Goal: Task Accomplishment & Management: Complete application form

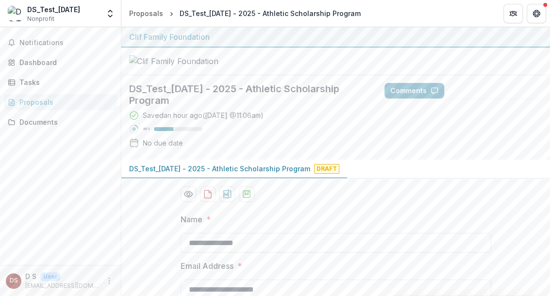
scroll to position [402, 0]
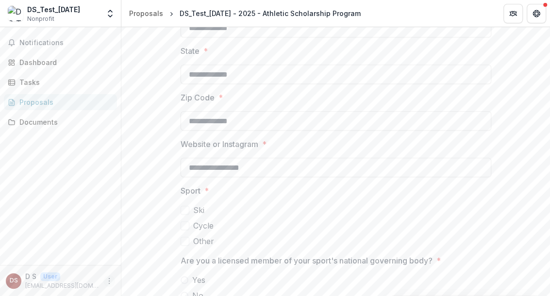
click at [109, 283] on icon "More" at bounding box center [109, 281] width 8 height 8
click at [145, 262] on link "Settings" at bounding box center [174, 261] width 104 height 16
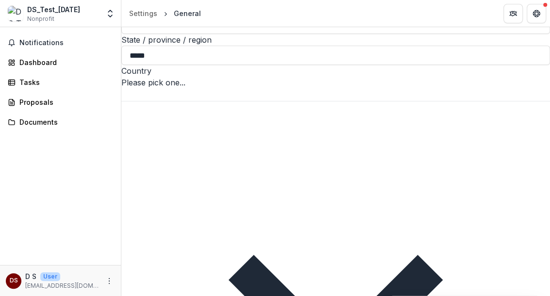
scroll to position [378, 0]
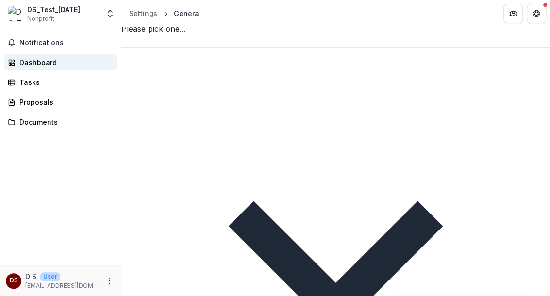
click at [46, 64] on div "Dashboard" at bounding box center [64, 62] width 90 height 10
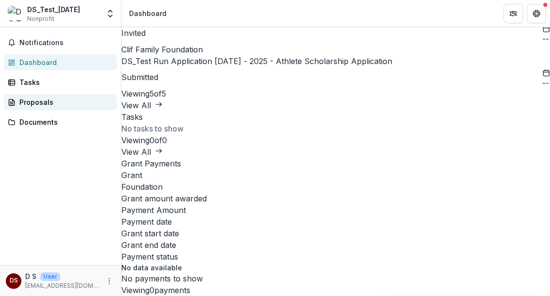
click at [29, 99] on div "Proposals" at bounding box center [64, 102] width 90 height 10
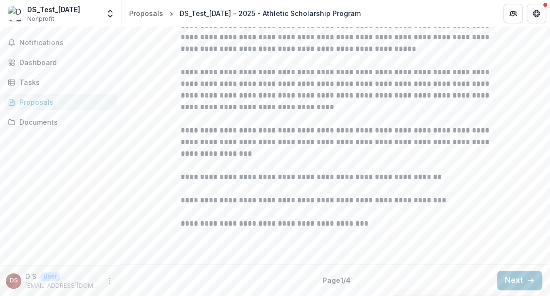
scroll to position [348, 0]
click at [503, 281] on button "Next" at bounding box center [520, 280] width 45 height 19
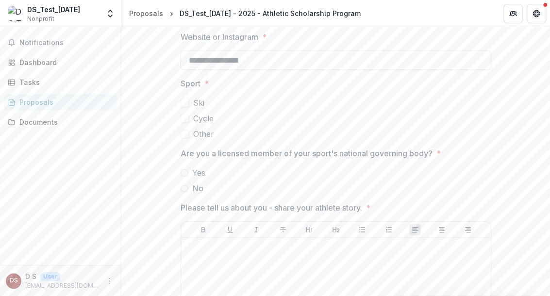
scroll to position [510, 0]
click at [185, 137] on span at bounding box center [185, 133] width 9 height 9
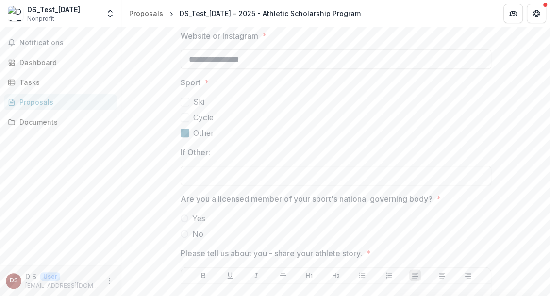
click at [186, 137] on polyline at bounding box center [188, 136] width 4 height 4
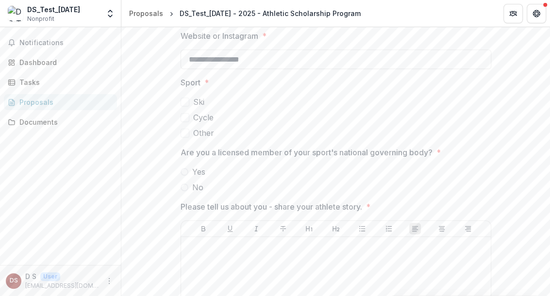
click at [181, 122] on span at bounding box center [185, 117] width 9 height 9
click at [185, 118] on icon at bounding box center [185, 118] width 0 height 0
click at [182, 106] on span at bounding box center [185, 102] width 9 height 9
click at [185, 102] on icon at bounding box center [185, 102] width 0 height 0
click at [184, 137] on span at bounding box center [185, 133] width 9 height 9
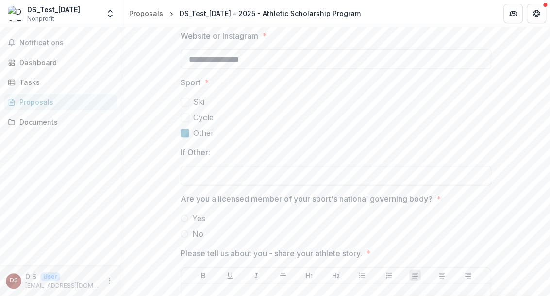
click at [193, 186] on input "If Other:" at bounding box center [336, 175] width 311 height 19
type input "*"
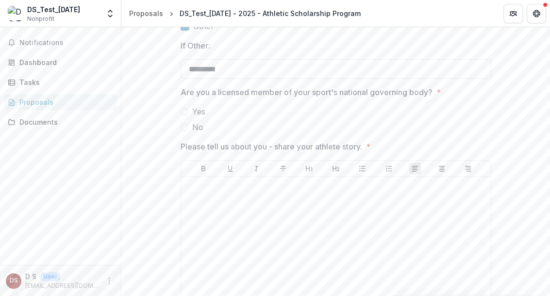
scroll to position [618, 0]
type input "*********"
click at [181, 115] on span at bounding box center [185, 111] width 8 height 8
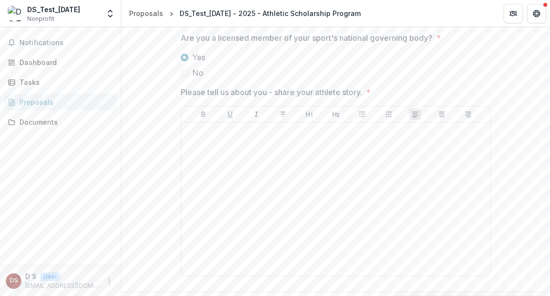
scroll to position [672, 0]
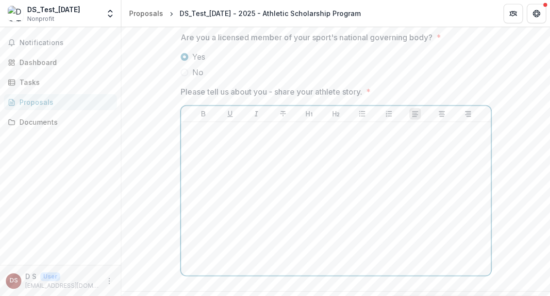
click at [197, 137] on p at bounding box center [336, 131] width 302 height 11
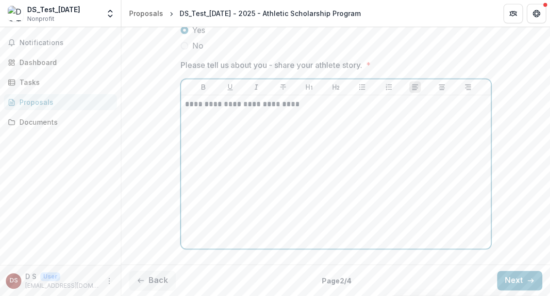
scroll to position [782, 0]
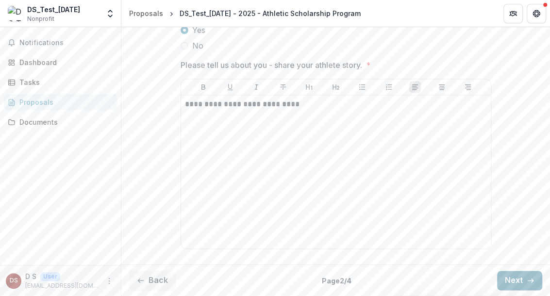
click at [514, 278] on button "Next" at bounding box center [520, 280] width 45 height 19
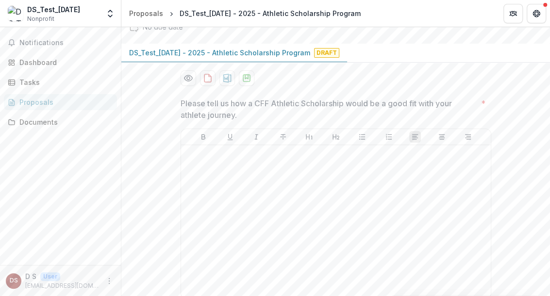
scroll to position [117, 0]
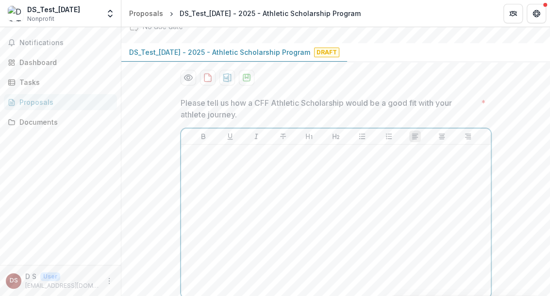
click at [192, 159] on p at bounding box center [336, 154] width 302 height 11
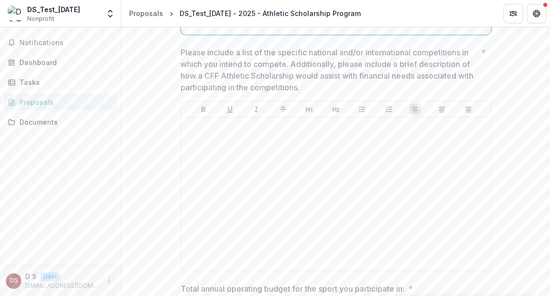
scroll to position [386, 0]
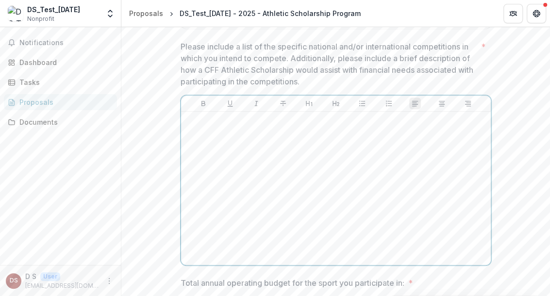
click at [195, 126] on p at bounding box center [336, 121] width 302 height 11
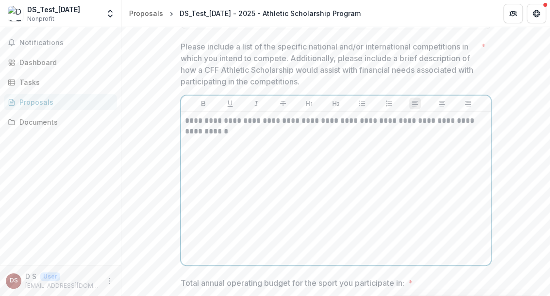
drag, startPoint x: 302, startPoint y: 207, endPoint x: 286, endPoint y: 253, distance: 48.4
click at [286, 253] on div "**********" at bounding box center [336, 189] width 302 height 146
click at [379, 137] on p "**********" at bounding box center [336, 126] width 303 height 21
click at [232, 137] on p "**********" at bounding box center [336, 126] width 303 height 21
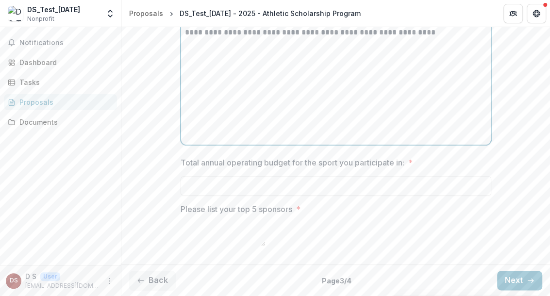
scroll to position [549, 0]
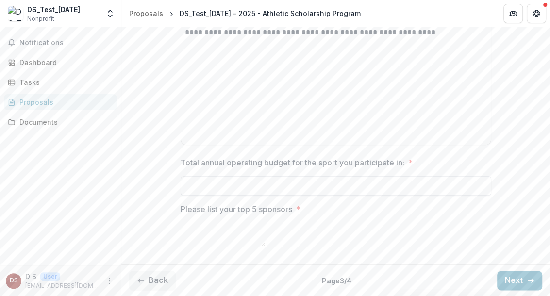
click at [215, 196] on input "Total annual operating budget for the sport you participate in: *" at bounding box center [336, 185] width 311 height 19
type input "**********"
click at [186, 223] on textarea "Please list your top 5 sponsors *" at bounding box center [223, 234] width 85 height 23
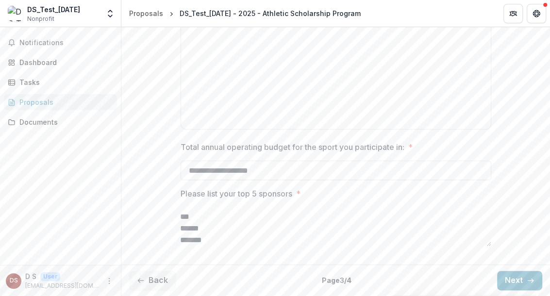
scroll to position [18, 0]
type textarea "*** *** ****** ****** *******"
click at [509, 282] on button "Next" at bounding box center [520, 280] width 45 height 19
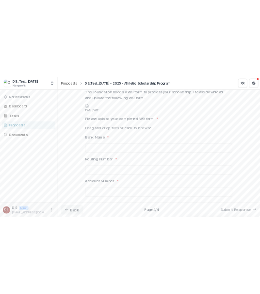
scroll to position [268, 0]
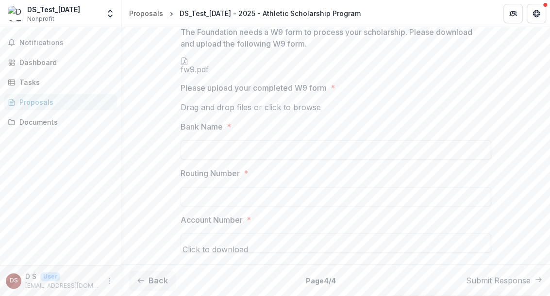
click at [189, 65] on icon at bounding box center [185, 61] width 8 height 8
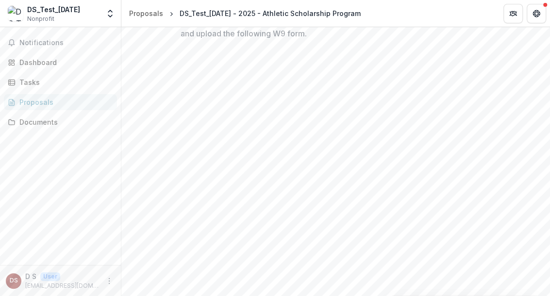
drag, startPoint x: 293, startPoint y: 55, endPoint x: 237, endPoint y: 77, distance: 61.1
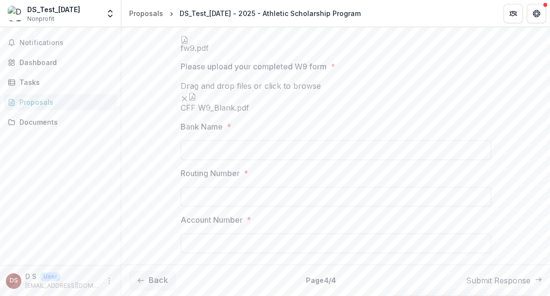
scroll to position [643, 0]
click at [205, 150] on input "Bank Name *" at bounding box center [336, 149] width 311 height 19
type input "**********"
click at [207, 198] on input "Routing Number *" at bounding box center [336, 196] width 311 height 19
type input "**********"
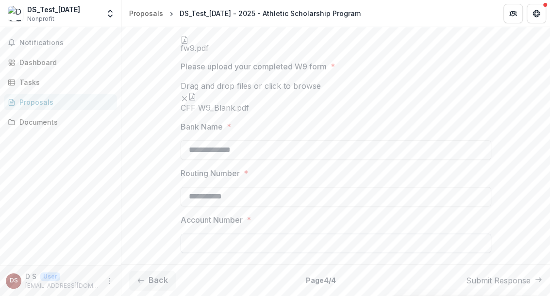
click at [204, 244] on input "Account Number *" at bounding box center [336, 243] width 311 height 19
click at [222, 246] on input "**********" at bounding box center [336, 243] width 311 height 19
type input "**********"
click at [159, 283] on button "Back" at bounding box center [152, 280] width 47 height 19
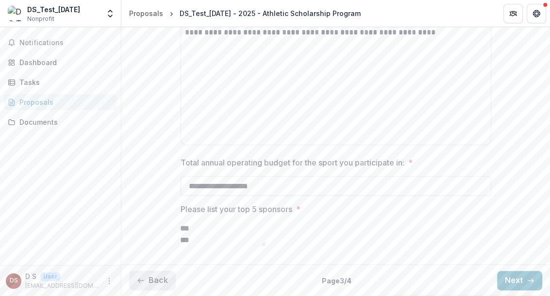
click at [159, 283] on button "Back" at bounding box center [152, 280] width 47 height 19
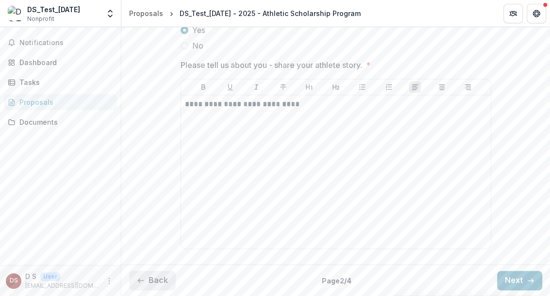
click at [153, 283] on button "Back" at bounding box center [152, 280] width 47 height 19
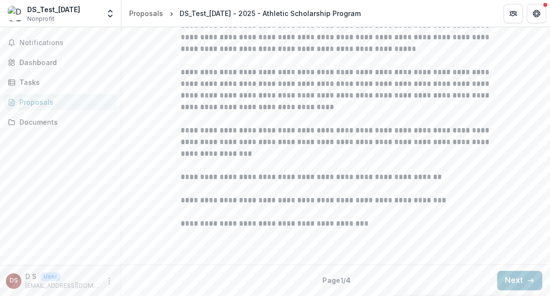
scroll to position [348, 0]
click at [517, 282] on button "Next" at bounding box center [520, 280] width 45 height 19
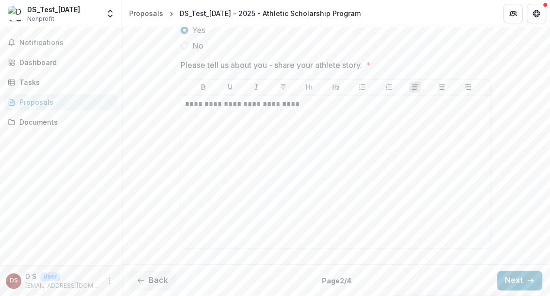
scroll to position [782, 0]
click at [513, 282] on button "Next" at bounding box center [520, 280] width 45 height 19
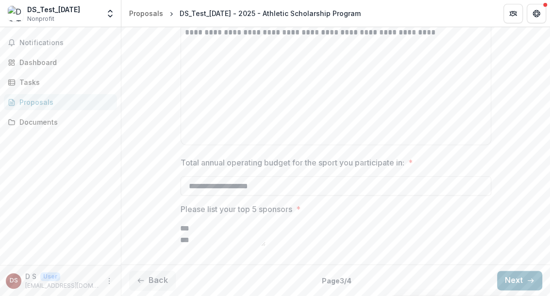
click at [513, 282] on button "Next" at bounding box center [520, 280] width 45 height 19
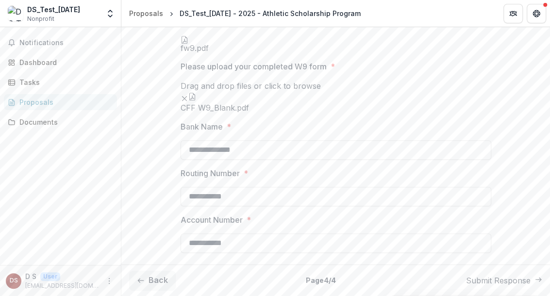
scroll to position [643, 0]
click at [492, 280] on button "Submit Response" at bounding box center [504, 281] width 76 height 12
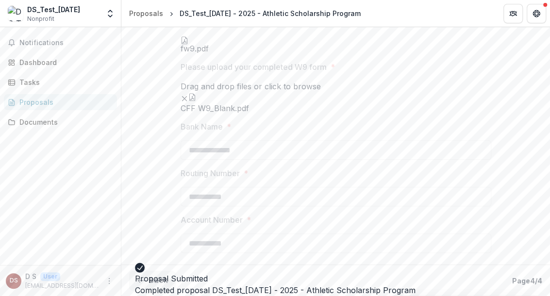
scroll to position [674, 0]
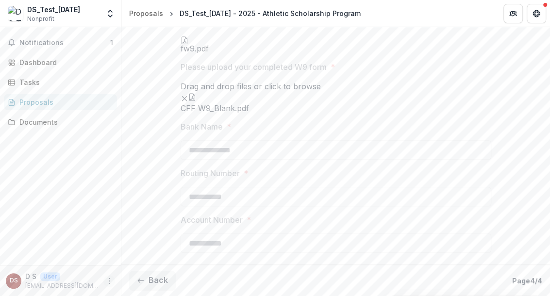
click at [108, 282] on icon "More" at bounding box center [109, 281] width 8 height 8
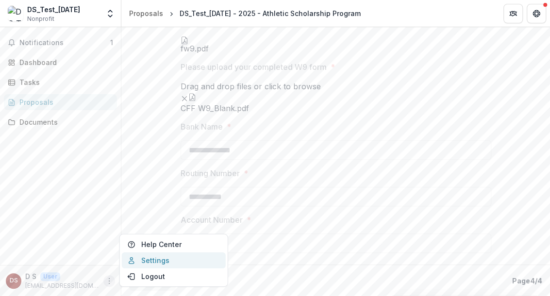
click at [144, 260] on link "Settings" at bounding box center [174, 261] width 104 height 16
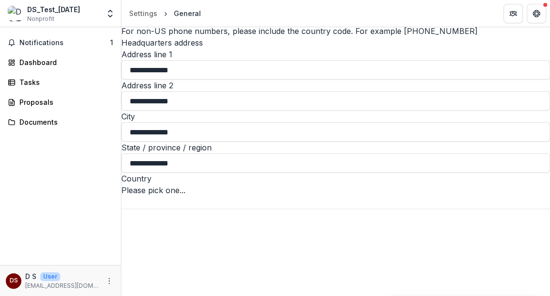
scroll to position [270, 0]
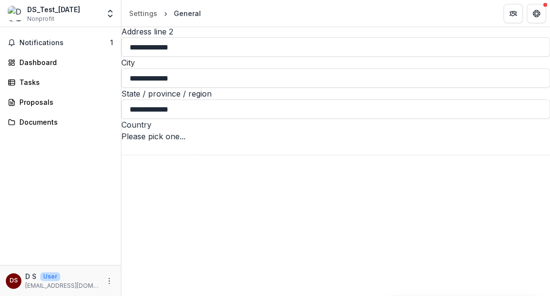
drag, startPoint x: 192, startPoint y: 165, endPoint x: 123, endPoint y: 168, distance: 69.1
drag, startPoint x: 198, startPoint y: 204, endPoint x: 128, endPoint y: 209, distance: 69.7
type input "*****"
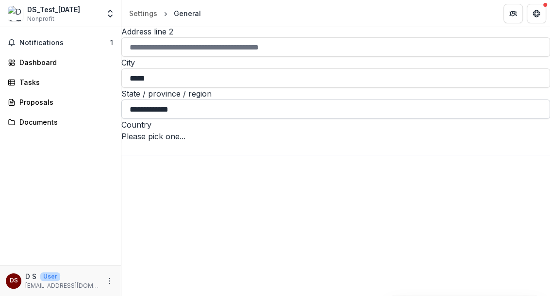
click at [190, 119] on input "**********" at bounding box center [335, 109] width 429 height 19
drag, startPoint x: 190, startPoint y: 245, endPoint x: 123, endPoint y: 242, distance: 67.1
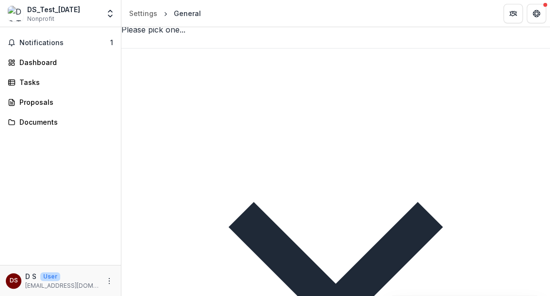
scroll to position [378, 0]
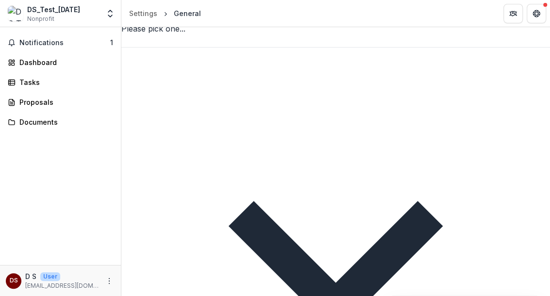
type input "*****"
click at [529, 181] on div at bounding box center [335, 262] width 429 height 430
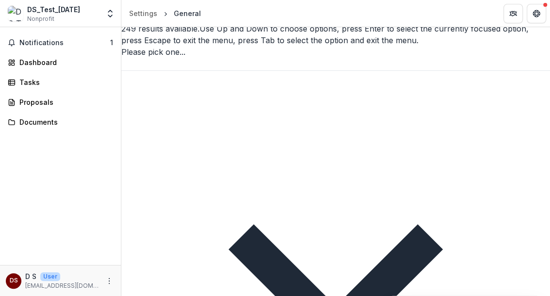
scroll to position [4210, 0]
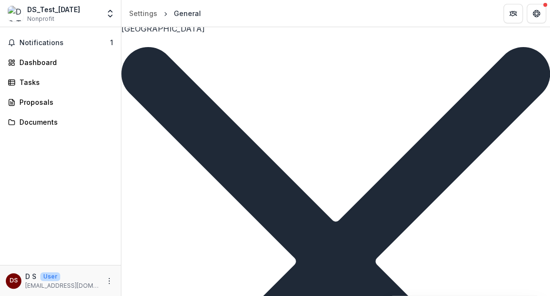
drag, startPoint x: 190, startPoint y: 223, endPoint x: 126, endPoint y: 223, distance: 64.1
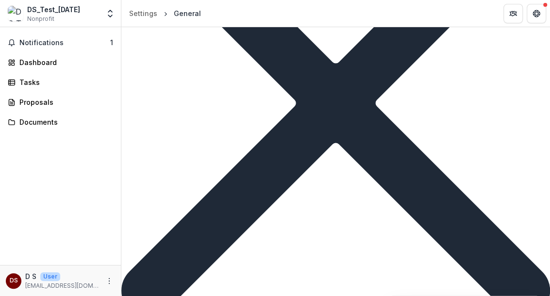
scroll to position [540, 0]
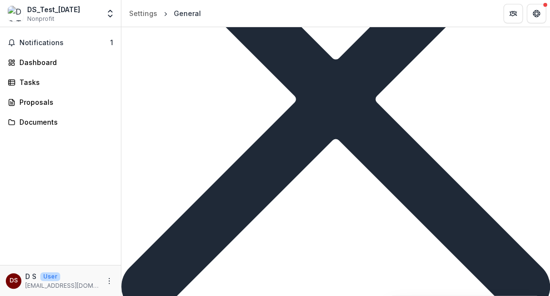
type input "*****"
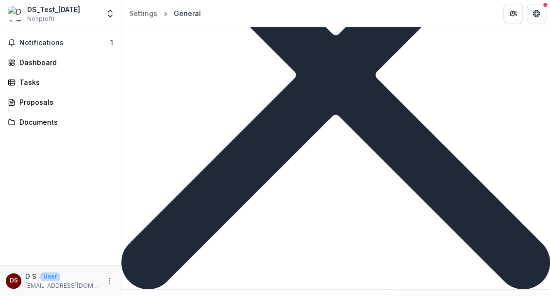
scroll to position [634, 0]
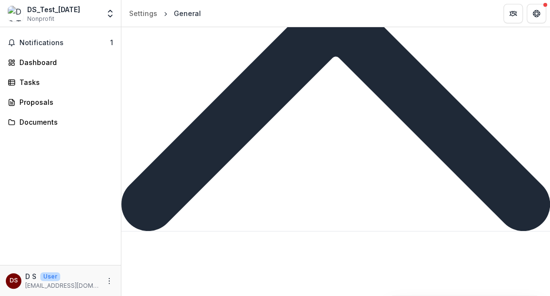
scroll to position [105, 0]
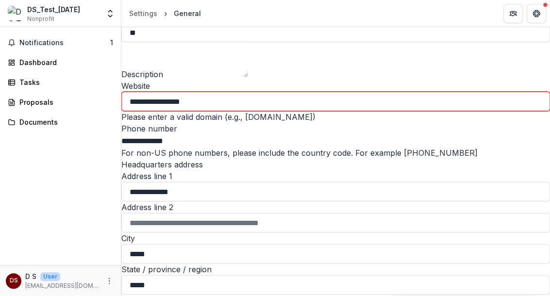
drag, startPoint x: 204, startPoint y: 164, endPoint x: 127, endPoint y: 165, distance: 76.8
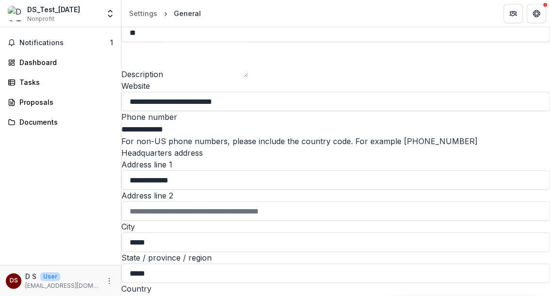
type input "**********"
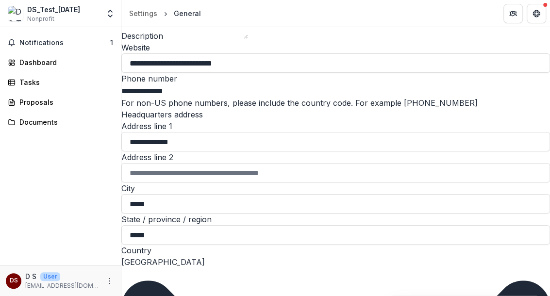
scroll to position [0, 0]
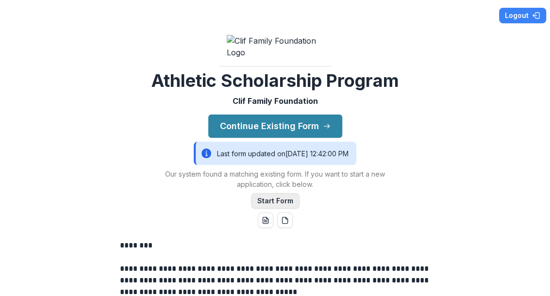
click at [282, 209] on button "Start Form" at bounding box center [275, 201] width 49 height 16
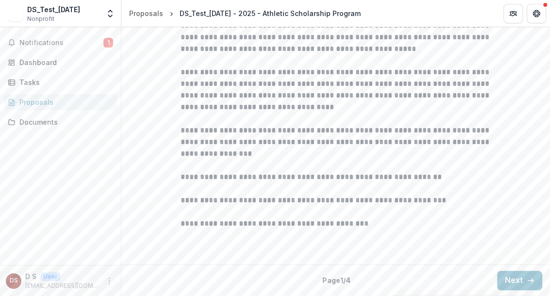
scroll to position [348, 0]
click at [515, 281] on button "Next" at bounding box center [520, 280] width 45 height 19
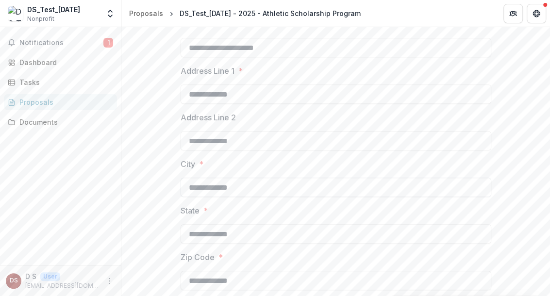
scroll to position [240, 0]
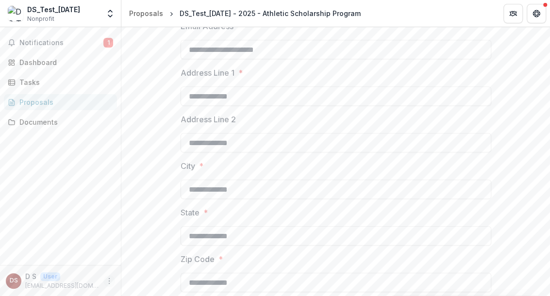
click at [108, 282] on icon "More" at bounding box center [109, 281] width 8 height 8
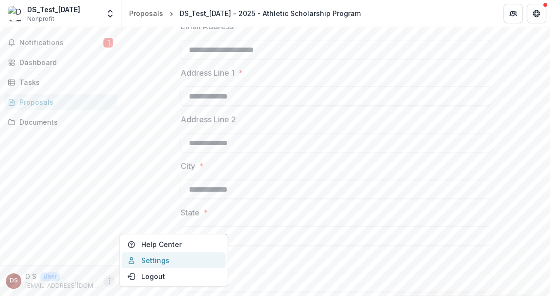
click at [155, 263] on link "Settings" at bounding box center [174, 261] width 104 height 16
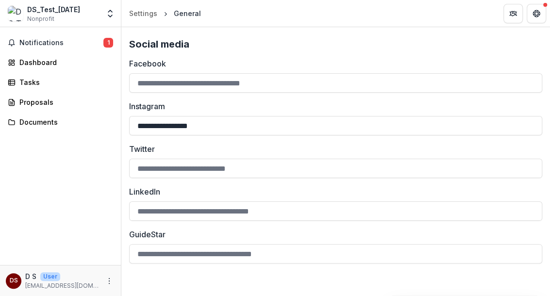
scroll to position [630, 0]
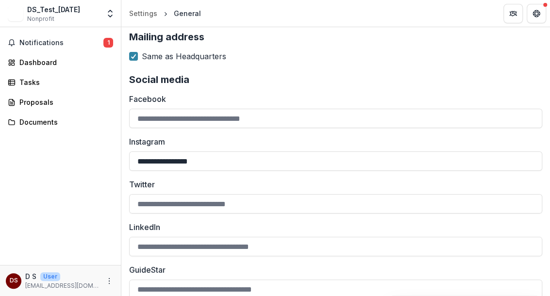
scroll to position [630, 0]
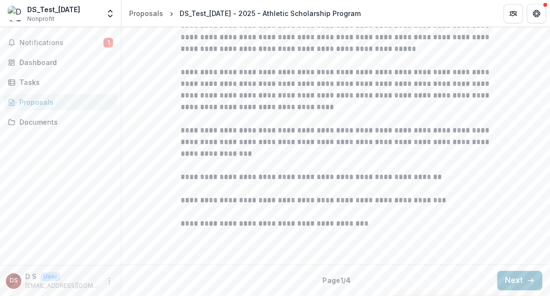
scroll to position [379, 0]
click at [509, 277] on button "Next" at bounding box center [520, 280] width 45 height 19
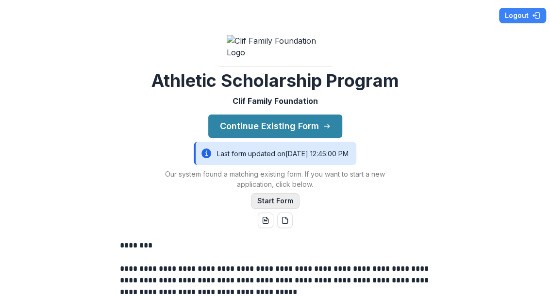
click at [272, 209] on button "Start Form" at bounding box center [275, 201] width 49 height 16
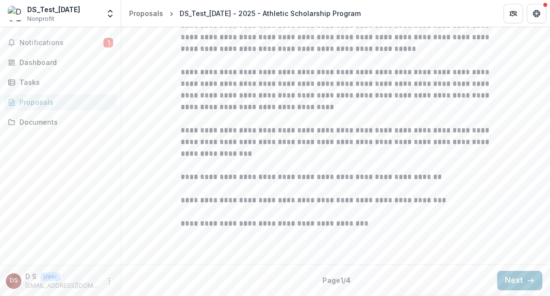
scroll to position [348, 0]
click at [521, 278] on button "Next" at bounding box center [520, 280] width 45 height 19
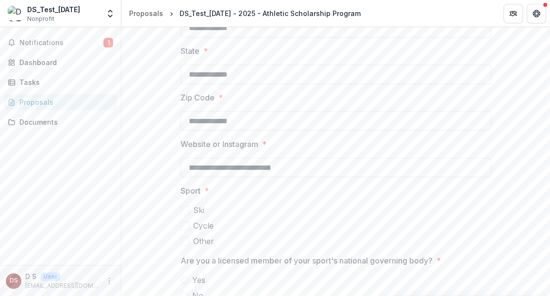
scroll to position [402, 0]
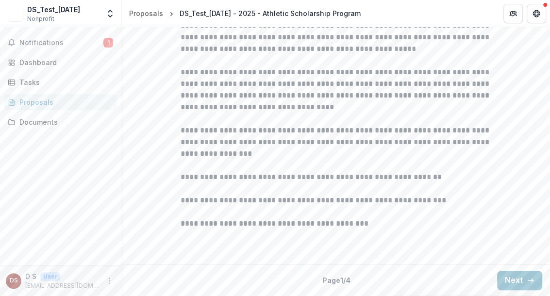
scroll to position [348, 0]
click at [507, 284] on button "Next" at bounding box center [520, 280] width 45 height 19
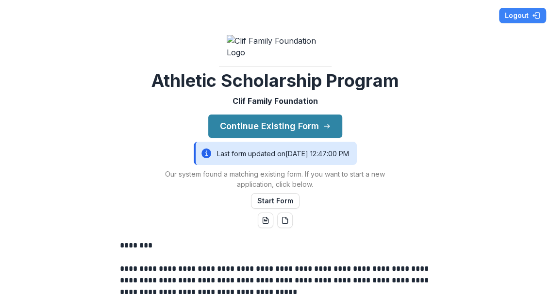
scroll to position [108, 0]
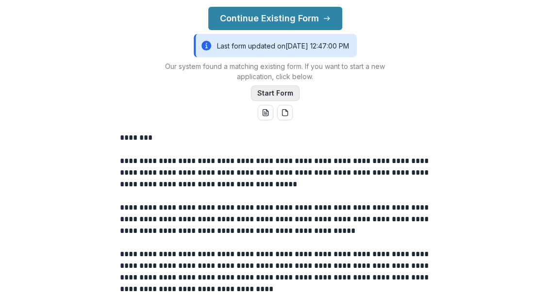
click at [280, 101] on button "Start Form" at bounding box center [275, 94] width 49 height 16
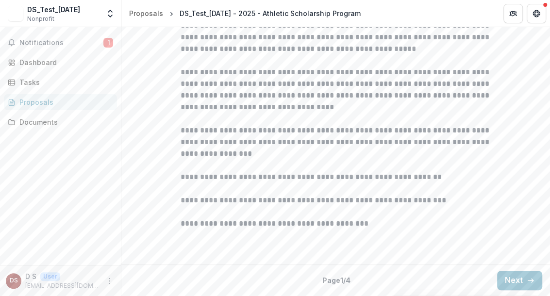
scroll to position [348, 0]
click at [515, 279] on button "Next" at bounding box center [520, 280] width 45 height 19
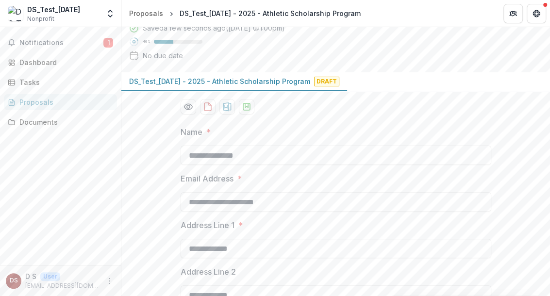
scroll to position [0, 0]
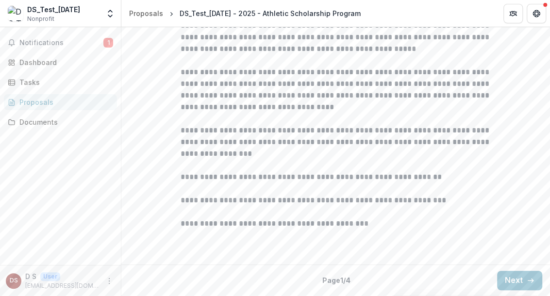
scroll to position [348, 0]
click at [516, 286] on button "Next" at bounding box center [520, 280] width 45 height 19
click at [502, 277] on button "Next" at bounding box center [520, 280] width 45 height 19
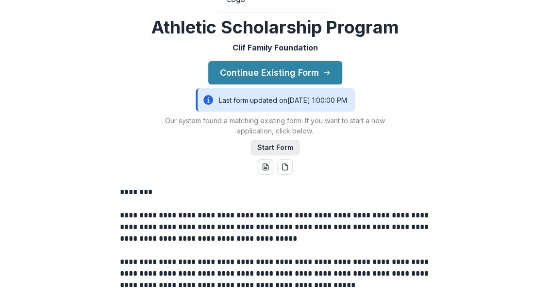
scroll to position [54, 0]
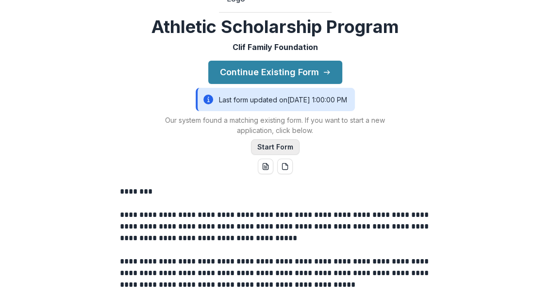
click at [266, 155] on button "Start Form" at bounding box center [275, 147] width 49 height 16
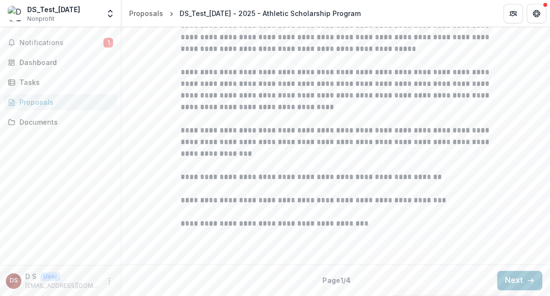
scroll to position [348, 0]
click at [508, 276] on button "Next" at bounding box center [520, 280] width 45 height 19
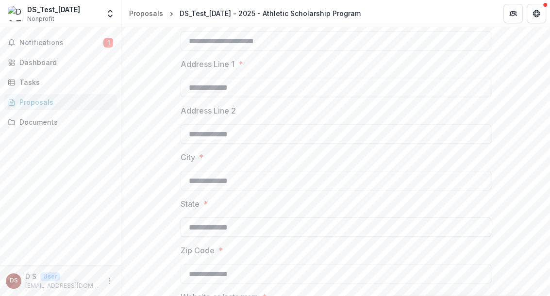
scroll to position [294, 0]
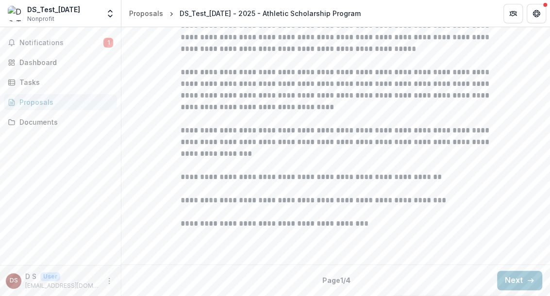
scroll to position [348, 0]
click at [516, 281] on button "Next" at bounding box center [520, 280] width 45 height 19
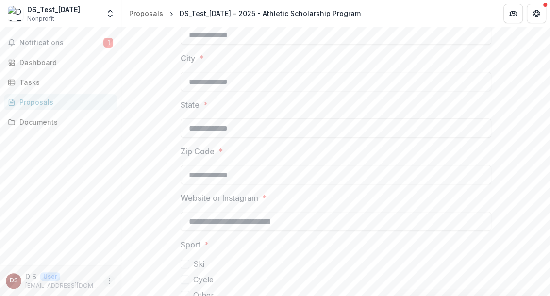
click at [110, 283] on icon "More" at bounding box center [109, 281] width 8 height 8
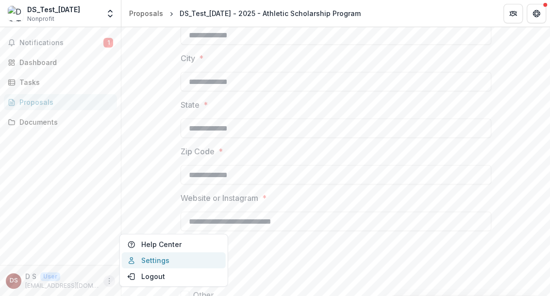
click at [148, 264] on link "Settings" at bounding box center [174, 261] width 104 height 16
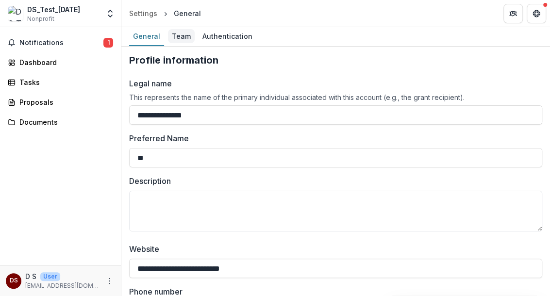
click at [184, 34] on div "Team" at bounding box center [181, 36] width 27 height 14
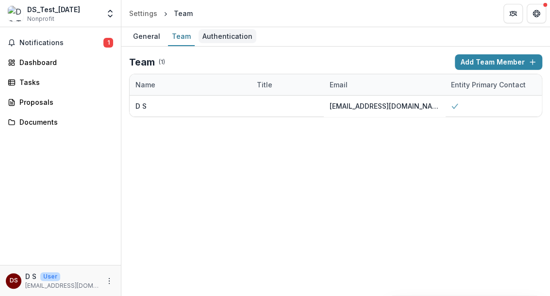
click at [214, 37] on div "Authentication" at bounding box center [228, 36] width 58 height 14
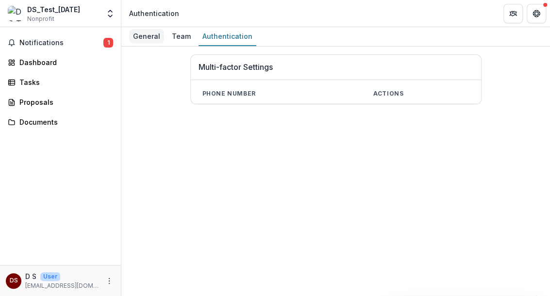
click at [142, 35] on div "General" at bounding box center [146, 36] width 35 height 14
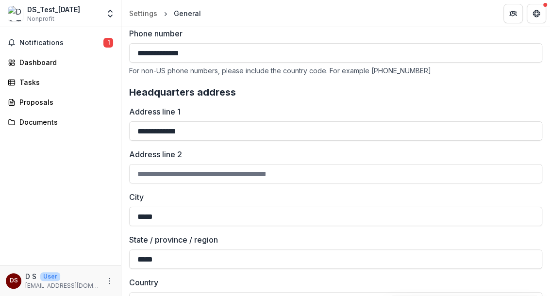
scroll to position [252, 0]
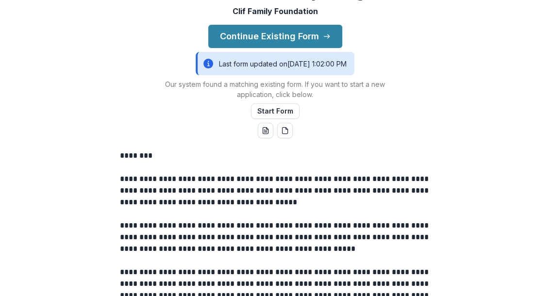
scroll to position [108, 0]
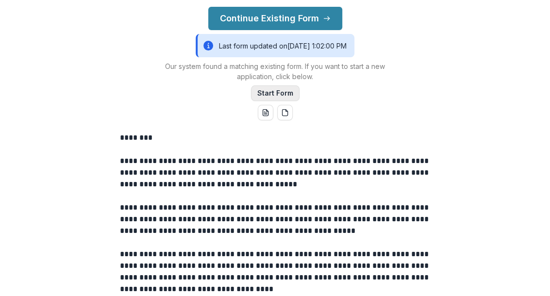
click at [271, 101] on button "Start Form" at bounding box center [275, 94] width 49 height 16
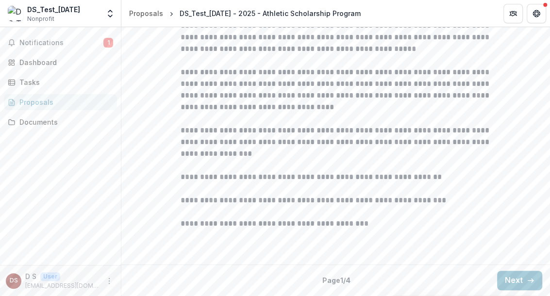
scroll to position [348, 0]
click at [517, 282] on button "Next" at bounding box center [520, 280] width 45 height 19
click at [511, 280] on button "Next" at bounding box center [520, 280] width 45 height 19
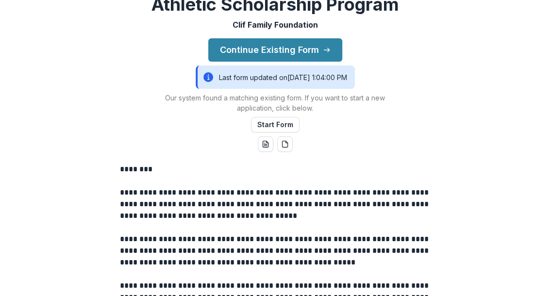
scroll to position [54, 0]
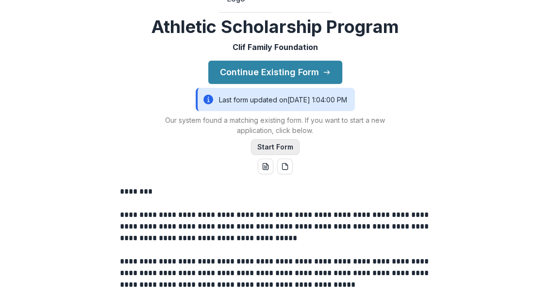
click at [277, 155] on button "Start Form" at bounding box center [275, 147] width 49 height 16
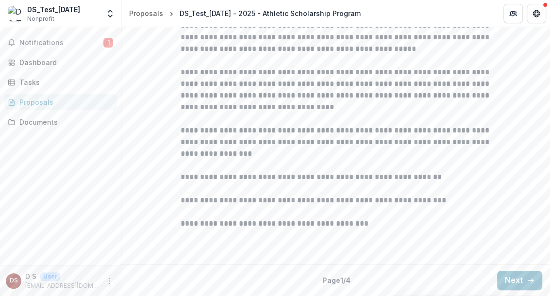
scroll to position [348, 0]
click at [507, 278] on button "Next" at bounding box center [520, 280] width 45 height 19
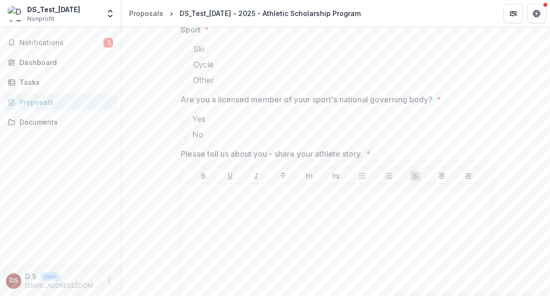
scroll to position [564, 0]
click at [31, 82] on div "Tasks" at bounding box center [64, 82] width 90 height 10
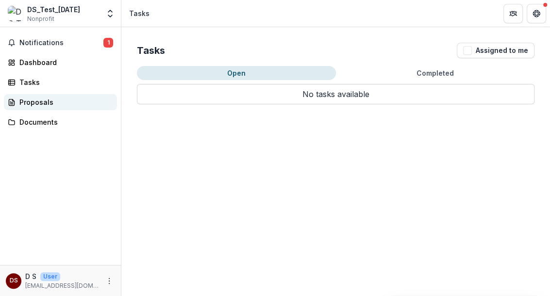
click at [26, 99] on div "Proposals" at bounding box center [64, 102] width 90 height 10
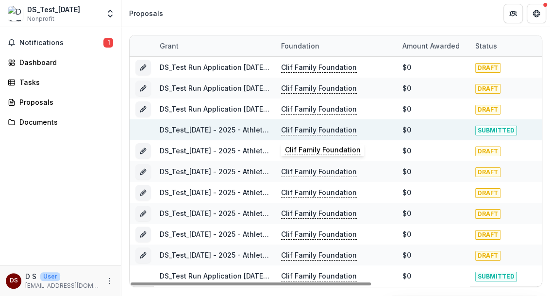
click at [302, 130] on p "Clif Family Foundation" at bounding box center [319, 130] width 76 height 11
click at [200, 131] on link "DS_Test_[DATE] - 2025 - Athletic Scholarship Program" at bounding box center [250, 130] width 181 height 8
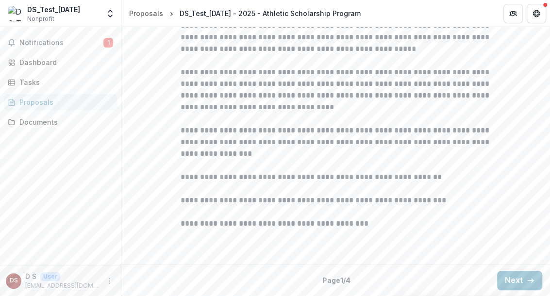
scroll to position [379, 0]
click at [520, 276] on button "Next" at bounding box center [520, 280] width 45 height 19
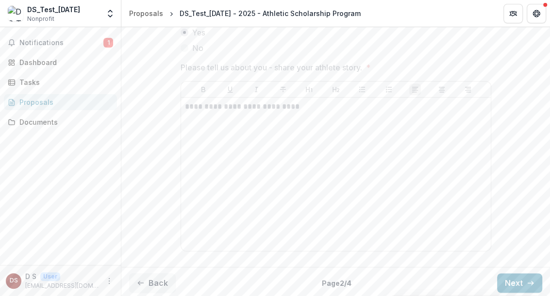
scroll to position [757, 0]
drag, startPoint x: 294, startPoint y: 161, endPoint x: 182, endPoint y: 161, distance: 112.2
click at [182, 161] on div "**********" at bounding box center [336, 172] width 310 height 154
drag, startPoint x: 182, startPoint y: 161, endPoint x: 196, endPoint y: 164, distance: 13.9
copy p "**********"
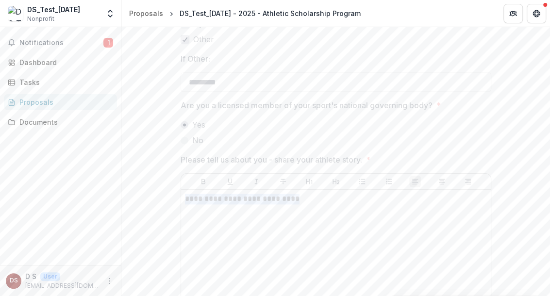
scroll to position [649, 0]
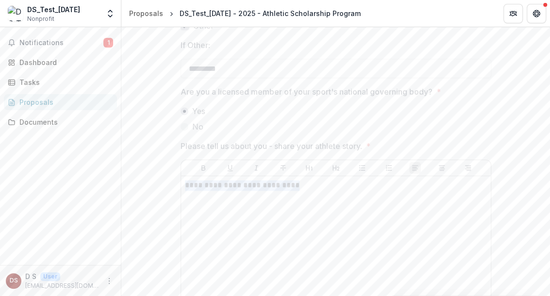
click at [31, 102] on div "Proposals" at bounding box center [64, 102] width 90 height 10
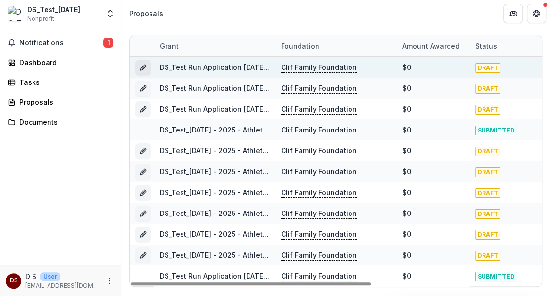
click at [144, 68] on icon "Grant 57cee3bf-7fe3-4b1e-a955-c3edbfbc2baa" at bounding box center [142, 68] width 4 height 4
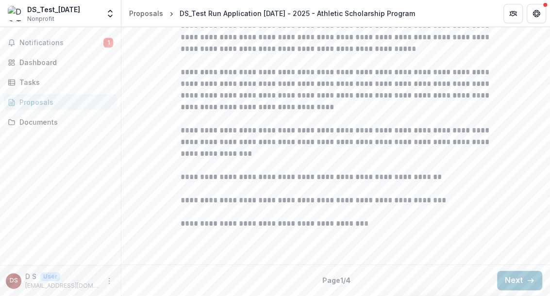
scroll to position [348, 0]
click at [511, 282] on button "Next" at bounding box center [520, 280] width 45 height 19
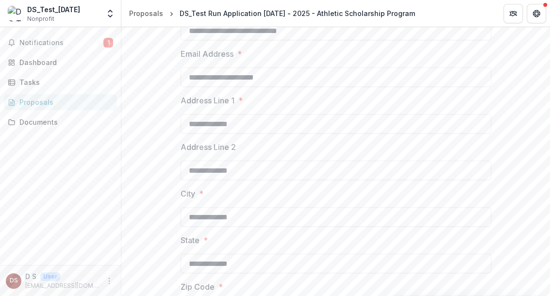
scroll to position [186, 0]
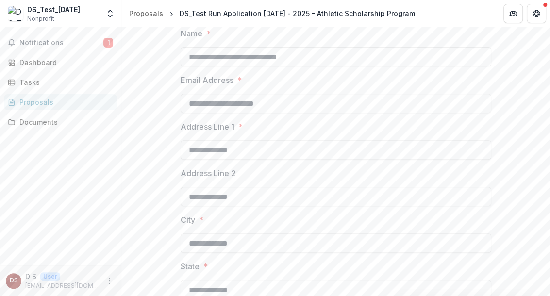
click at [37, 103] on div "Proposals" at bounding box center [64, 102] width 90 height 10
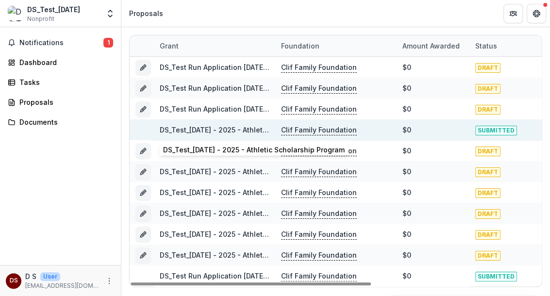
click at [198, 130] on link "DS_Test_[DATE] - 2025 - Athletic Scholarship Program" at bounding box center [250, 130] width 181 height 8
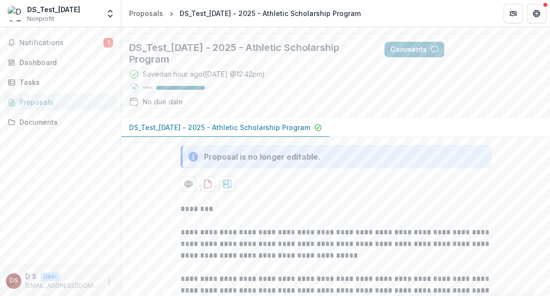
scroll to position [108, 0]
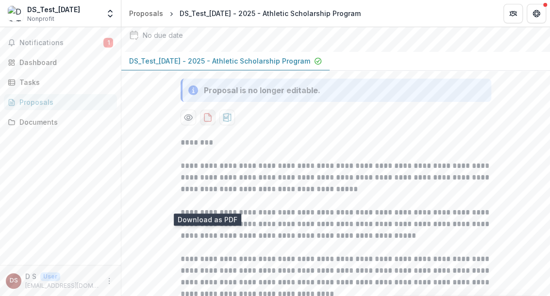
click at [206, 122] on icon "download-proposal" at bounding box center [208, 118] width 10 height 10
click at [36, 121] on div "Documents" at bounding box center [64, 122] width 90 height 10
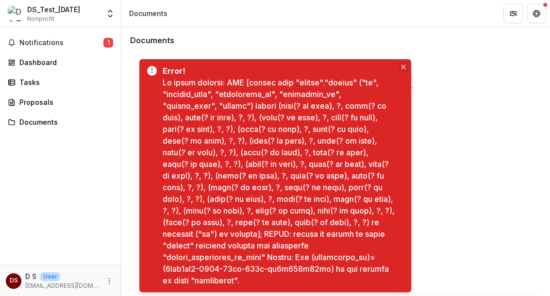
click at [403, 66] on icon "Close" at bounding box center [403, 67] width 5 height 5
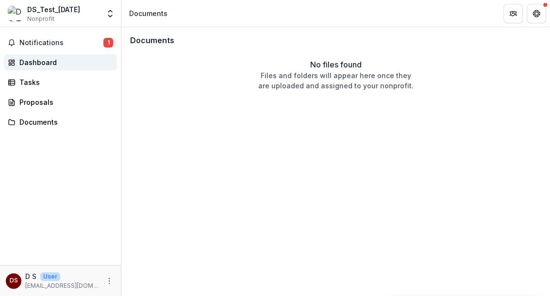
click at [45, 62] on div "Dashboard" at bounding box center [64, 62] width 90 height 10
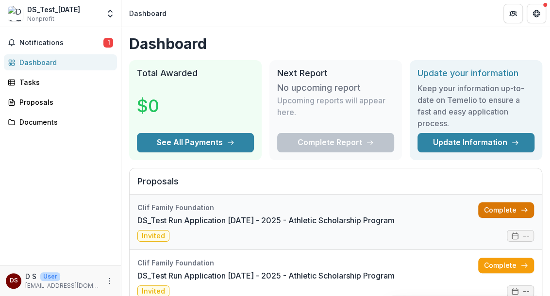
click at [488, 210] on link "Complete" at bounding box center [507, 211] width 56 height 16
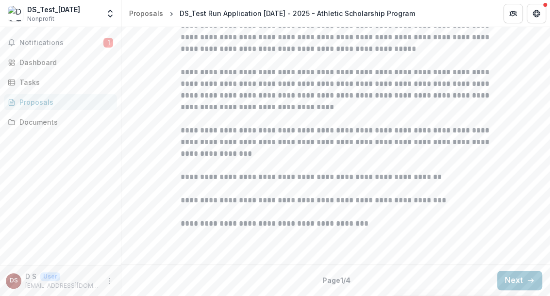
scroll to position [348, 0]
click at [507, 283] on button "Next" at bounding box center [520, 280] width 45 height 19
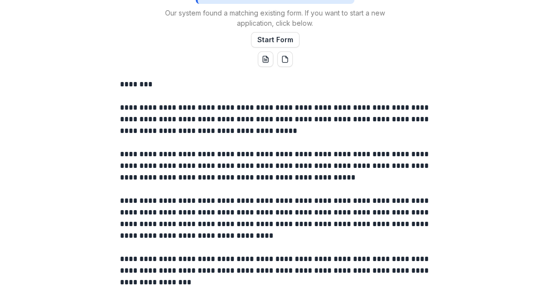
scroll to position [162, 0]
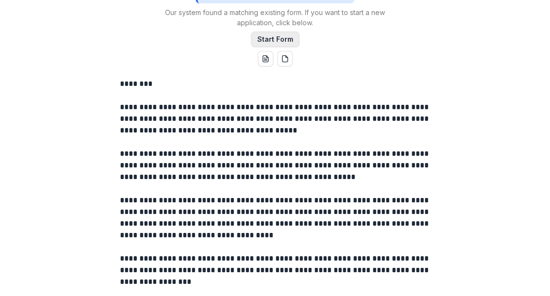
click at [277, 47] on button "Start Form" at bounding box center [275, 40] width 49 height 16
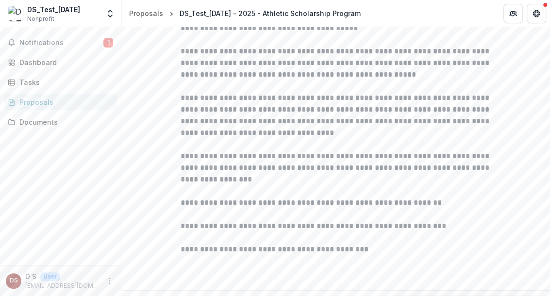
scroll to position [348, 0]
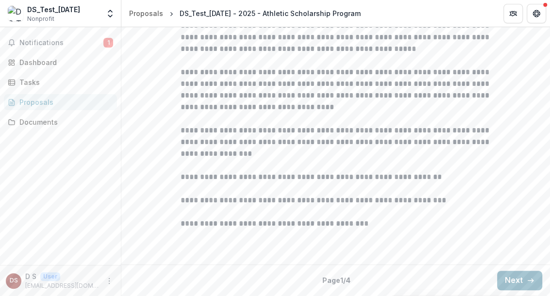
click at [517, 276] on button "Next" at bounding box center [520, 280] width 45 height 19
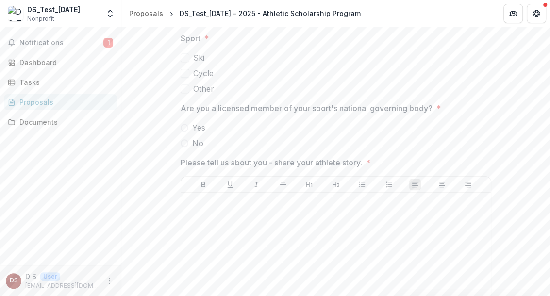
scroll to position [564, 0]
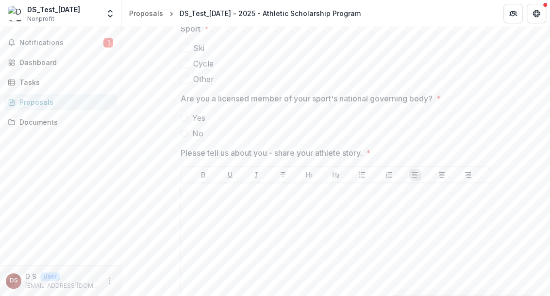
click at [184, 84] on span at bounding box center [185, 79] width 9 height 9
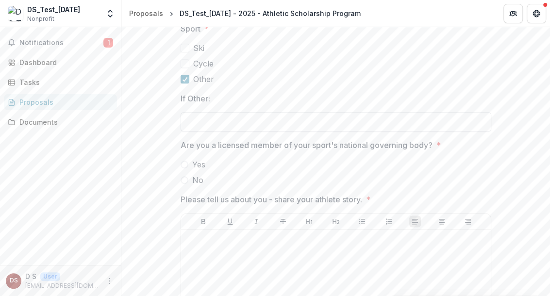
click at [205, 132] on input "If Other:" at bounding box center [336, 121] width 311 height 19
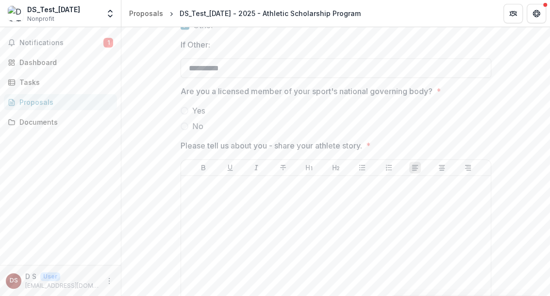
type input "*********"
click at [182, 115] on span at bounding box center [185, 111] width 8 height 8
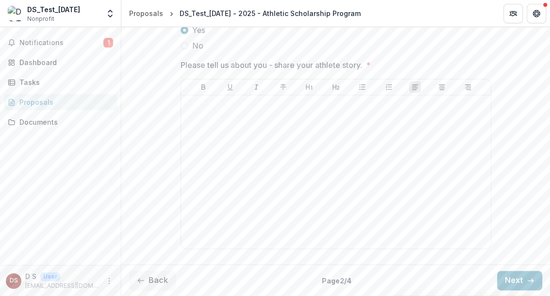
scroll to position [726, 0]
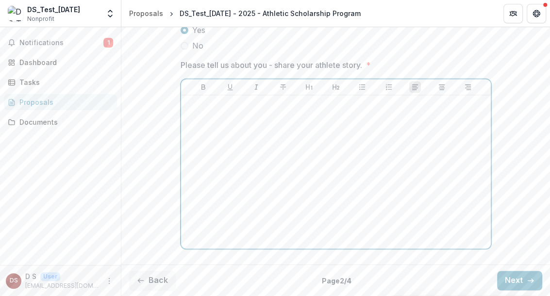
click at [192, 110] on p at bounding box center [336, 104] width 302 height 11
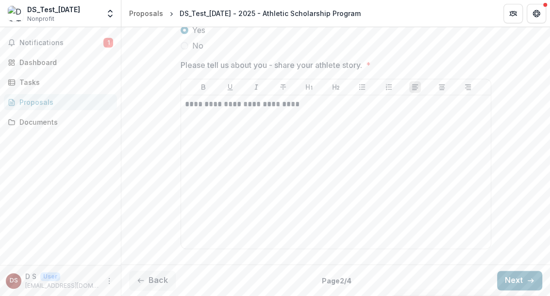
click at [515, 283] on button "Next" at bounding box center [520, 280] width 45 height 19
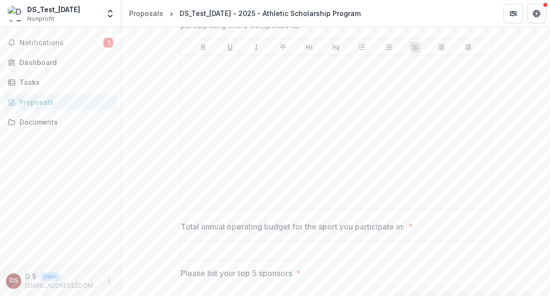
scroll to position [440, 0]
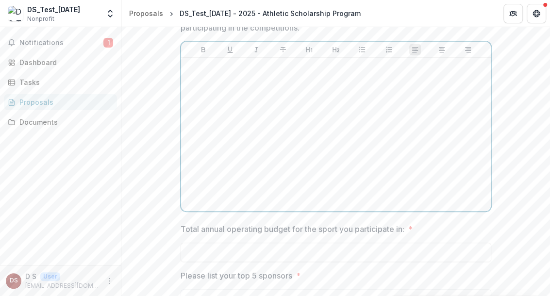
click at [197, 156] on div at bounding box center [336, 135] width 302 height 146
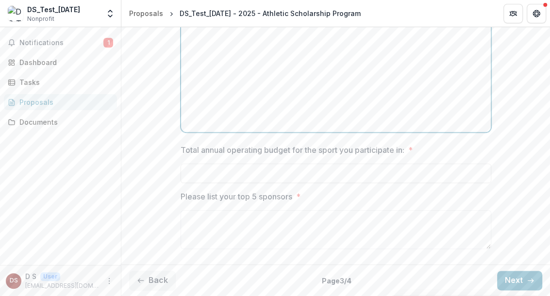
scroll to position [602, 0]
click at [199, 174] on input "Total annual operating budget for the sport you participate in: *" at bounding box center [336, 173] width 311 height 19
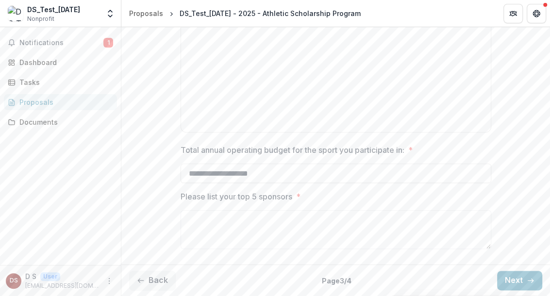
type input "**********"
click at [191, 220] on textarea "Please list your top 5 sponsors *" at bounding box center [336, 229] width 311 height 39
type textarea "*** *** ****** ******* *******"
click at [516, 280] on button "Next" at bounding box center [520, 280] width 45 height 19
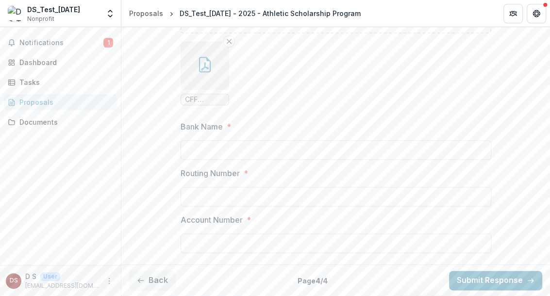
scroll to position [640, 0]
click at [194, 157] on input "Bank Name *" at bounding box center [336, 149] width 311 height 19
type input "**********"
click at [195, 202] on input "Routing Number *" at bounding box center [336, 196] width 311 height 19
type input "**********"
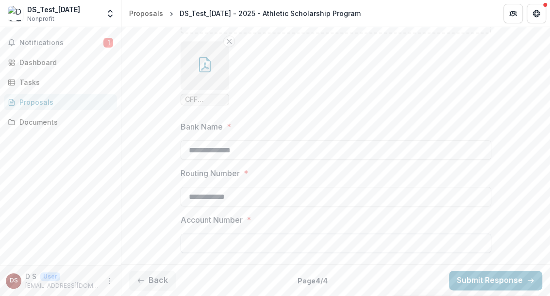
click at [200, 240] on input "Account Number *" at bounding box center [336, 243] width 311 height 19
type input "**********"
click at [163, 286] on button "Back" at bounding box center [152, 280] width 47 height 19
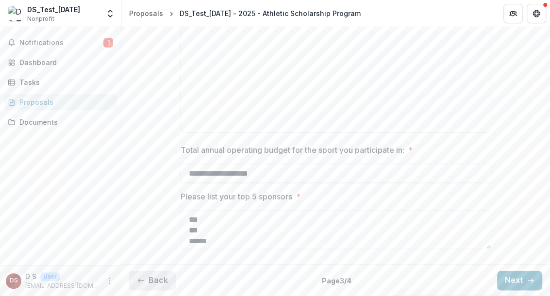
click at [163, 286] on button "Back" at bounding box center [152, 280] width 47 height 19
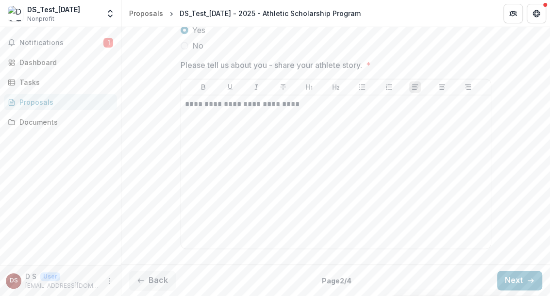
scroll to position [782, 0]
click at [152, 283] on button "Back" at bounding box center [152, 280] width 47 height 19
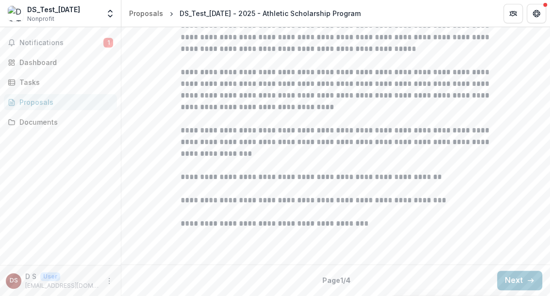
scroll to position [348, 0]
click at [507, 278] on button "Next" at bounding box center [520, 280] width 45 height 19
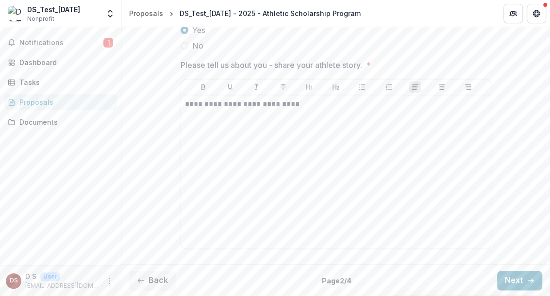
scroll to position [782, 0]
click at [512, 281] on button "Next" at bounding box center [520, 280] width 45 height 19
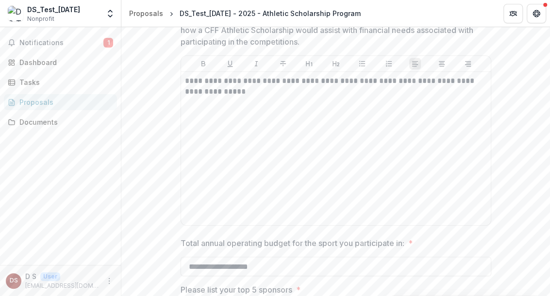
scroll to position [440, 0]
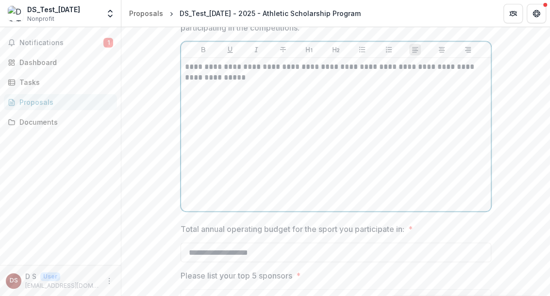
click at [193, 177] on div "**********" at bounding box center [336, 135] width 302 height 146
click at [245, 83] on p "**********" at bounding box center [336, 72] width 303 height 21
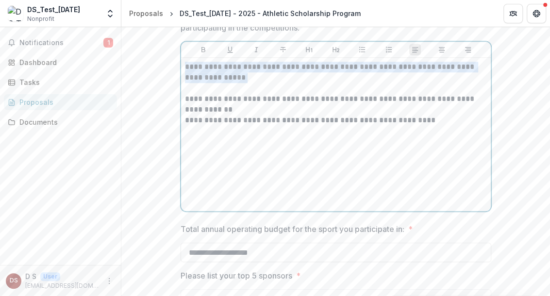
drag, startPoint x: 239, startPoint y: 164, endPoint x: 179, endPoint y: 155, distance: 60.4
click at [181, 155] on div "**********" at bounding box center [336, 135] width 310 height 154
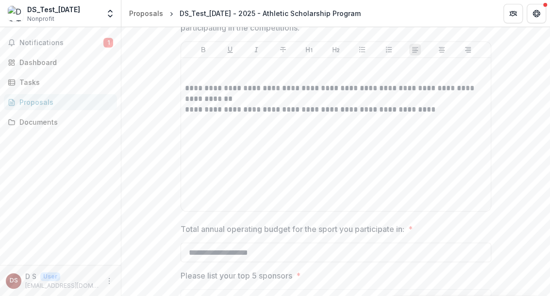
click at [183, 173] on div "**********" at bounding box center [336, 135] width 310 height 154
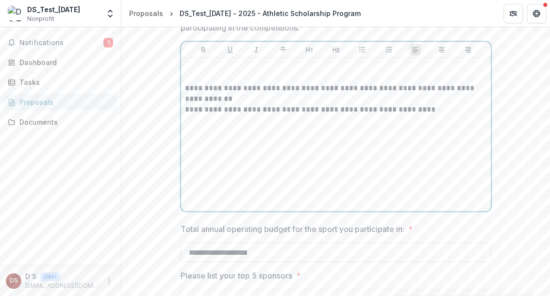
click at [185, 104] on p "**********" at bounding box center [336, 93] width 303 height 21
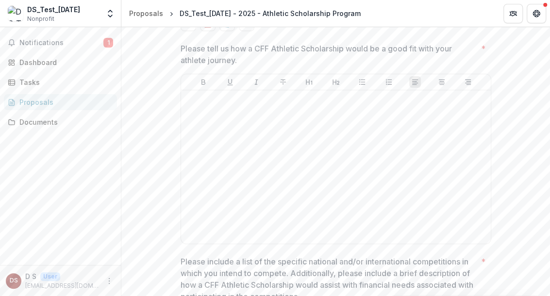
scroll to position [171, 0]
click at [187, 105] on p at bounding box center [336, 100] width 302 height 11
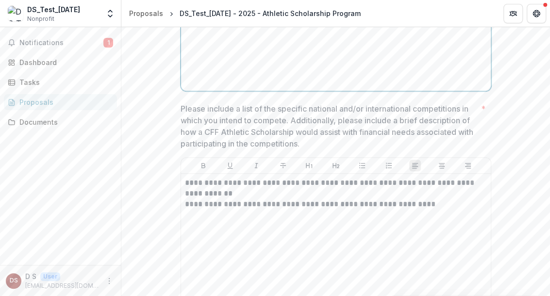
scroll to position [332, 0]
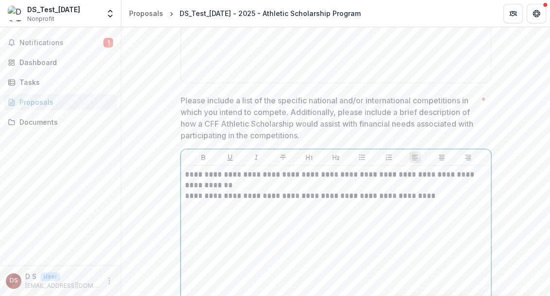
click at [233, 191] on p "**********" at bounding box center [336, 180] width 303 height 21
click at [235, 191] on p "**********" at bounding box center [336, 180] width 303 height 21
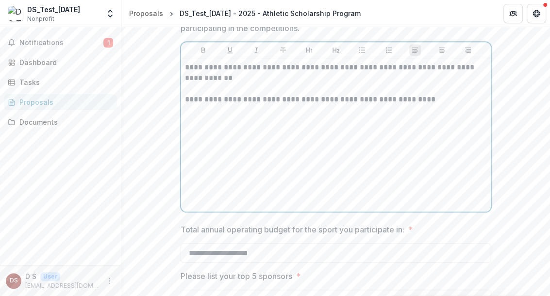
scroll to position [440, 0]
click at [199, 104] on p "**********" at bounding box center [336, 99] width 303 height 11
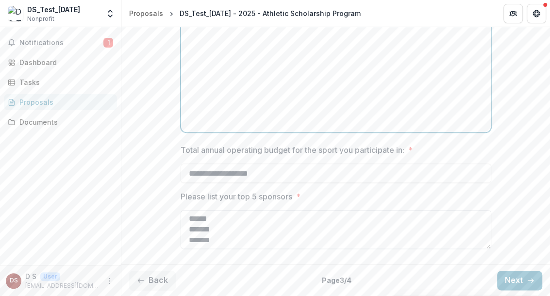
scroll to position [22, 0]
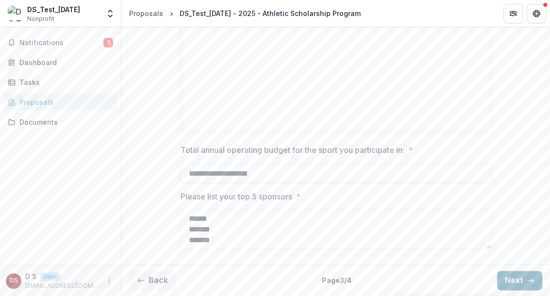
click at [521, 280] on button "Next" at bounding box center [520, 280] width 45 height 19
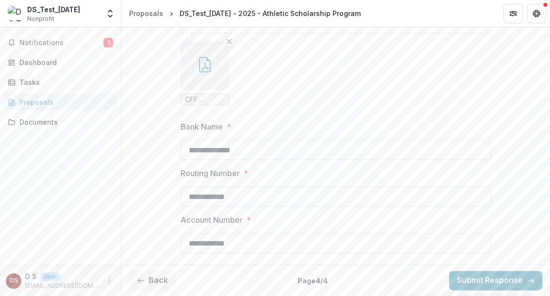
scroll to position [643, 0]
click at [490, 282] on button "Submit Response" at bounding box center [495, 280] width 93 height 19
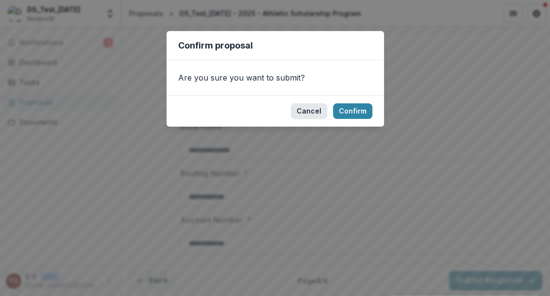
click at [307, 112] on button "Cancel" at bounding box center [309, 111] width 36 height 16
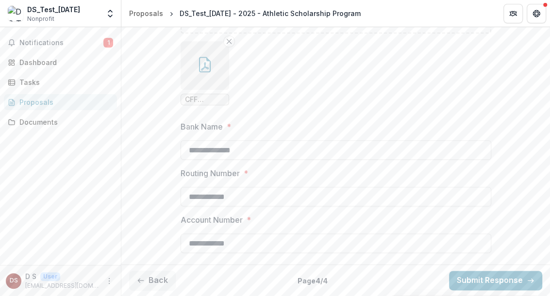
drag, startPoint x: 248, startPoint y: 196, endPoint x: 174, endPoint y: 197, distance: 73.4
click at [511, 279] on button "Submit Response" at bounding box center [495, 280] width 93 height 19
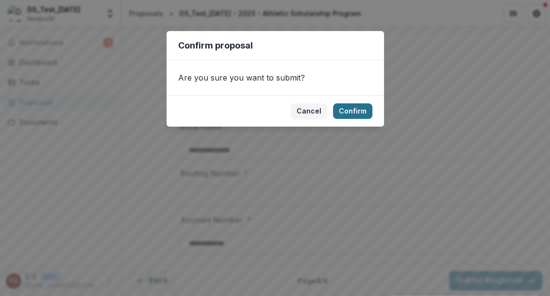
click at [356, 108] on button "Confirm" at bounding box center [352, 111] width 39 height 16
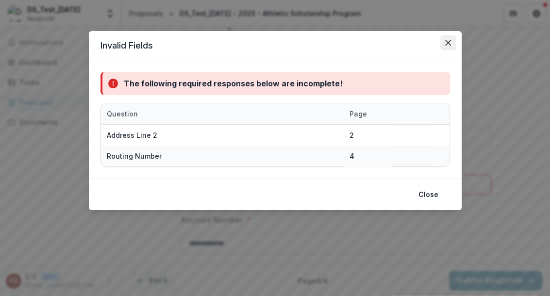
click at [447, 44] on icon "Close" at bounding box center [449, 43] width 6 height 6
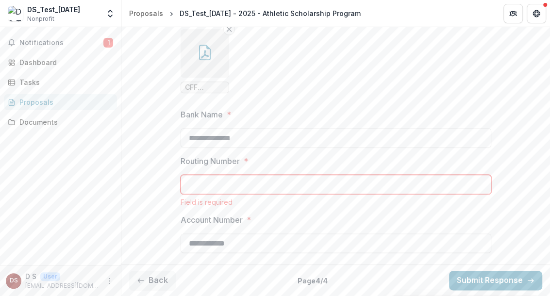
click at [204, 194] on input "Routing Number *" at bounding box center [336, 184] width 311 height 19
paste input "**********"
type input "**********"
click at [461, 120] on label "Bank Name *" at bounding box center [333, 115] width 305 height 12
click at [461, 128] on input "**********" at bounding box center [336, 137] width 311 height 19
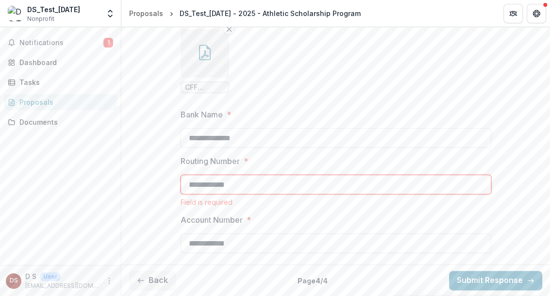
scroll to position [655, 0]
click at [494, 280] on button "Submit Response" at bounding box center [495, 280] width 93 height 19
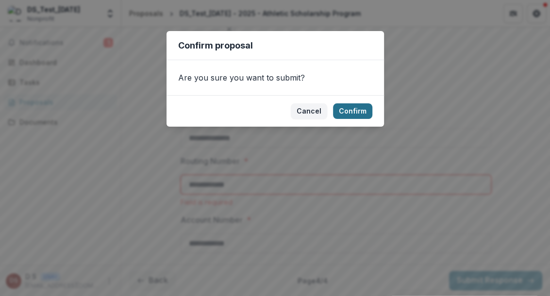
click at [359, 107] on button "Confirm" at bounding box center [352, 111] width 39 height 16
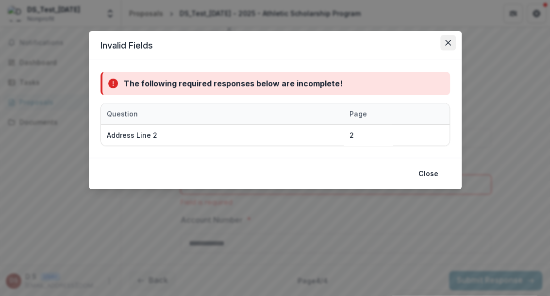
click at [448, 42] on icon "Close" at bounding box center [448, 43] width 6 height 6
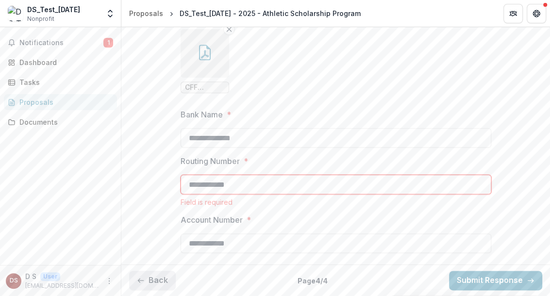
click at [163, 282] on button "Back" at bounding box center [152, 280] width 47 height 19
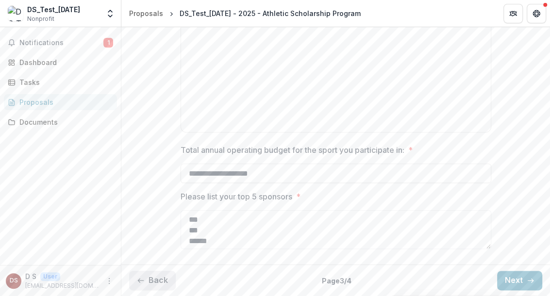
click at [163, 282] on button "Back" at bounding box center [152, 280] width 47 height 19
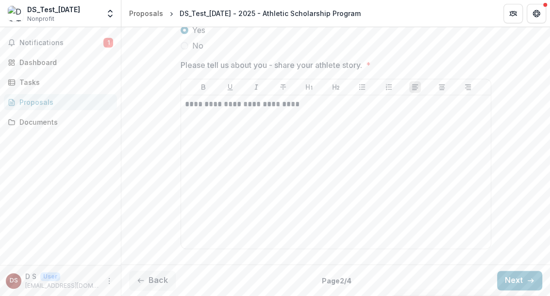
scroll to position [782, 0]
click at [152, 281] on button "Back" at bounding box center [152, 280] width 47 height 19
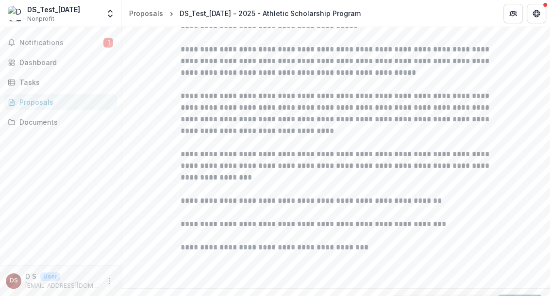
scroll to position [348, 0]
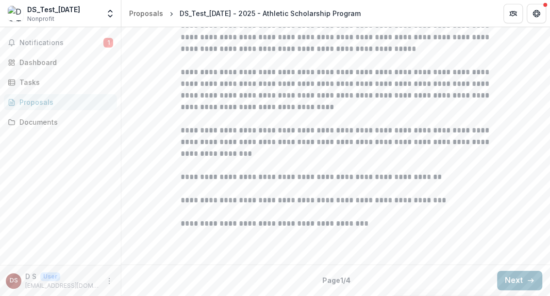
click at [518, 278] on button "Next" at bounding box center [520, 280] width 45 height 19
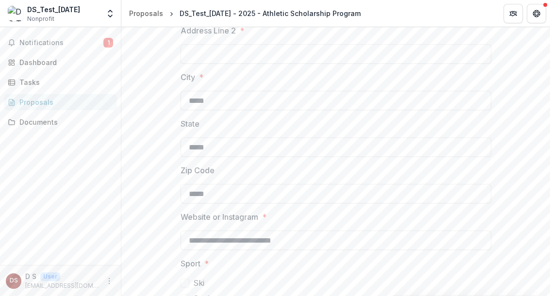
scroll to position [294, 0]
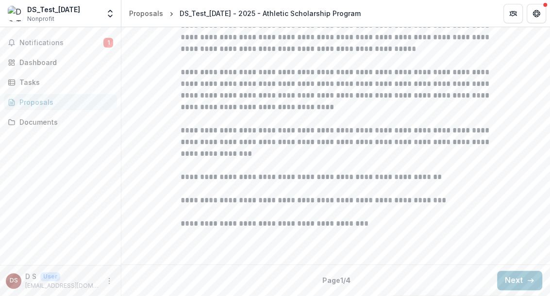
scroll to position [348, 0]
click at [504, 279] on button "Next" at bounding box center [520, 280] width 45 height 19
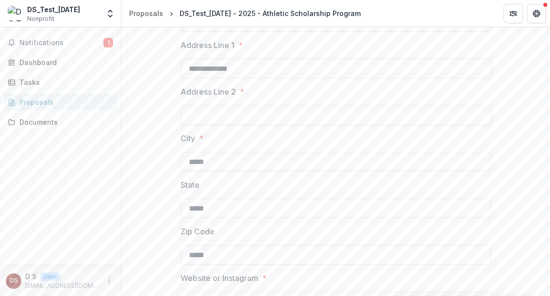
scroll to position [240, 0]
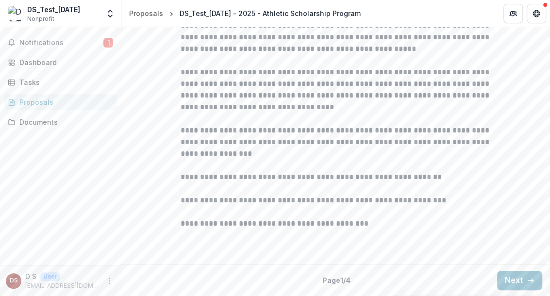
scroll to position [348, 0]
click at [521, 282] on button "Next" at bounding box center [520, 280] width 45 height 19
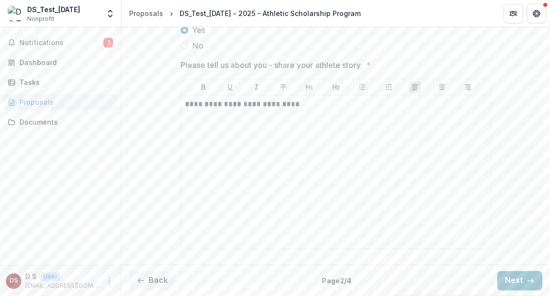
scroll to position [782, 0]
click at [515, 280] on button "Next" at bounding box center [520, 280] width 45 height 19
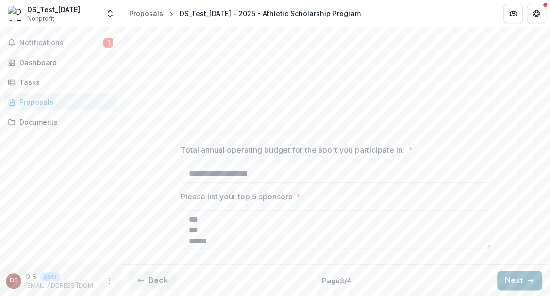
scroll to position [602, 0]
click at [515, 280] on button "Next" at bounding box center [520, 280] width 45 height 19
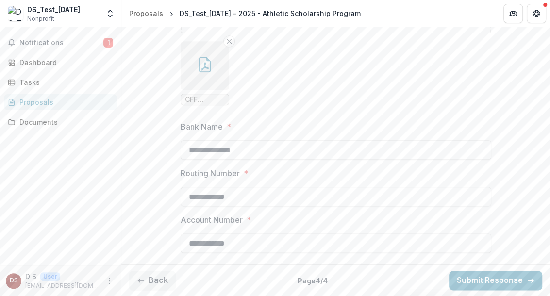
scroll to position [643, 0]
click at [481, 280] on button "Submit Response" at bounding box center [495, 280] width 93 height 19
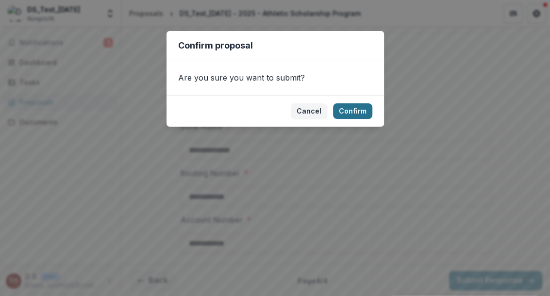
click at [364, 105] on button "Confirm" at bounding box center [352, 111] width 39 height 16
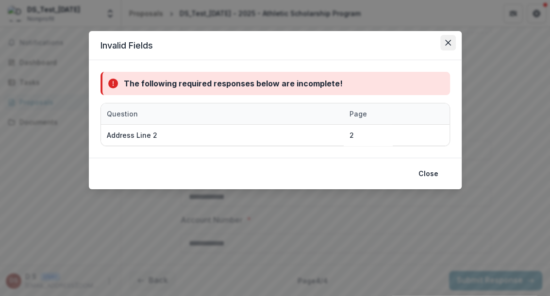
click at [449, 40] on icon "Close" at bounding box center [449, 43] width 6 height 6
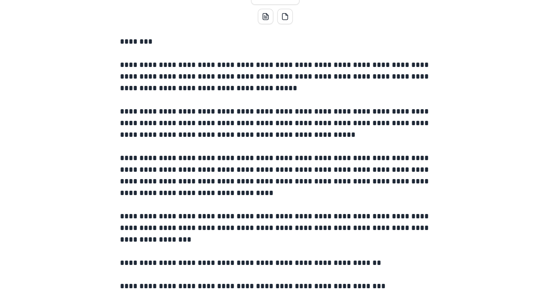
scroll to position [216, 0]
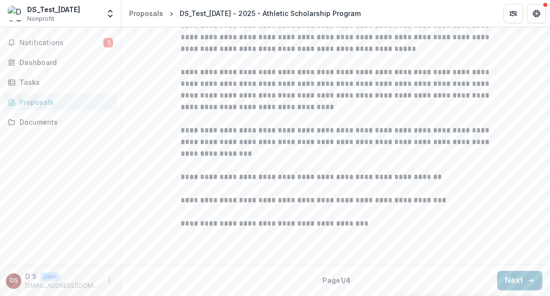
scroll to position [348, 0]
click at [510, 281] on button "Next" at bounding box center [520, 280] width 45 height 19
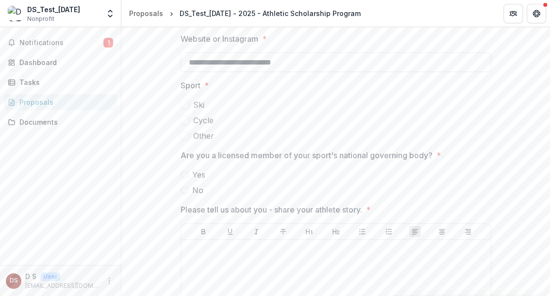
scroll to position [510, 0]
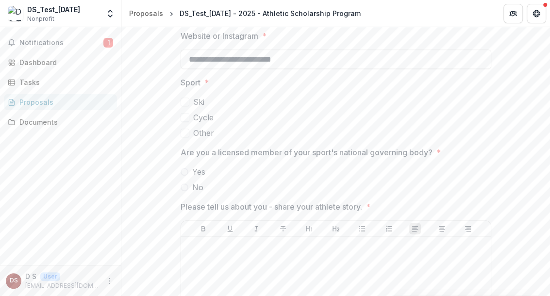
click at [185, 137] on span at bounding box center [185, 133] width 9 height 9
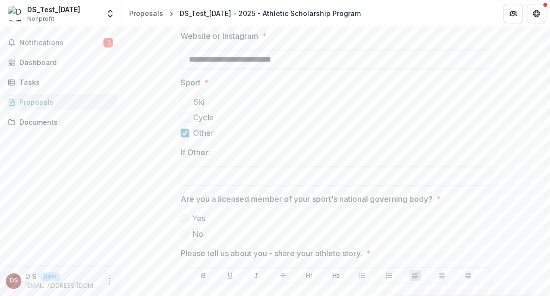
click at [214, 186] on input "If Other:" at bounding box center [336, 175] width 311 height 19
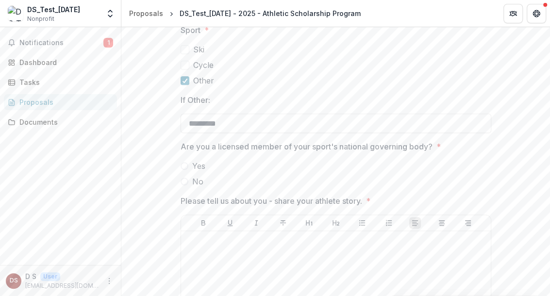
scroll to position [564, 0]
type input "*********"
click at [145, 200] on div "**********" at bounding box center [335, 19] width 429 height 754
click at [183, 169] on span at bounding box center [185, 165] width 8 height 8
click at [159, 248] on div "**********" at bounding box center [335, 19] width 429 height 754
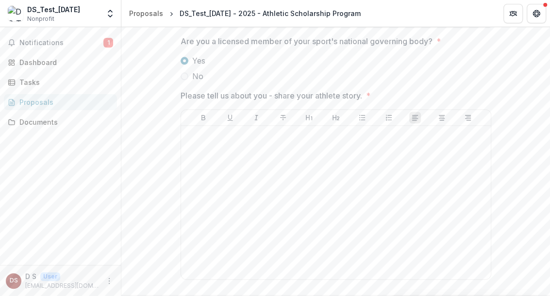
scroll to position [672, 0]
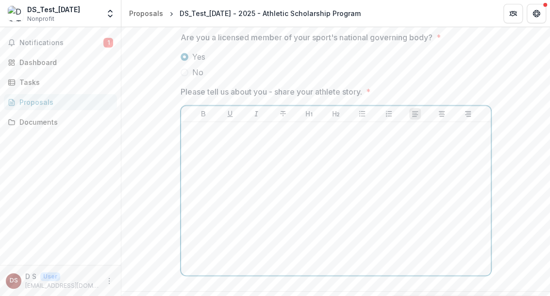
click at [202, 137] on p at bounding box center [336, 131] width 302 height 11
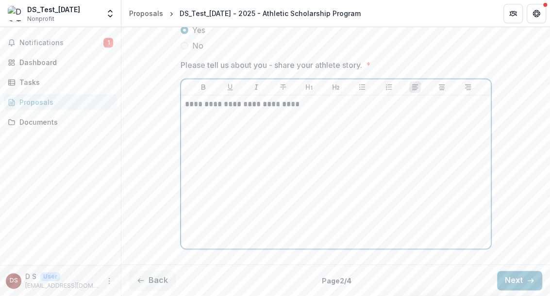
scroll to position [782, 0]
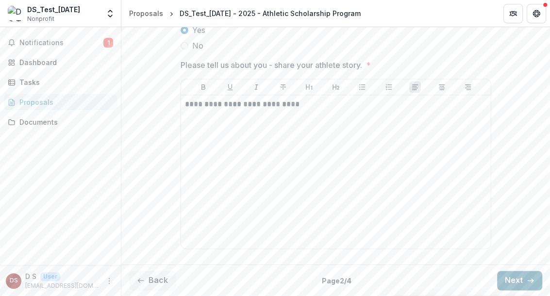
click at [508, 278] on button "Next" at bounding box center [520, 280] width 45 height 19
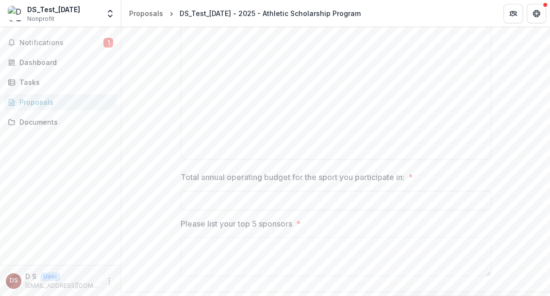
scroll to position [494, 0]
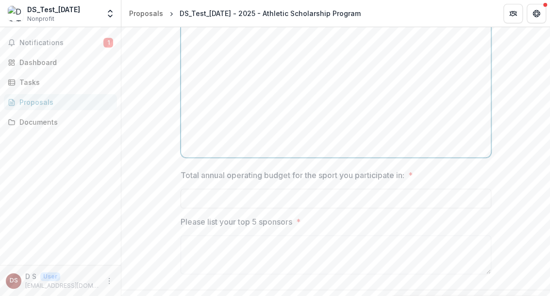
click at [197, 18] on p at bounding box center [336, 13] width 302 height 11
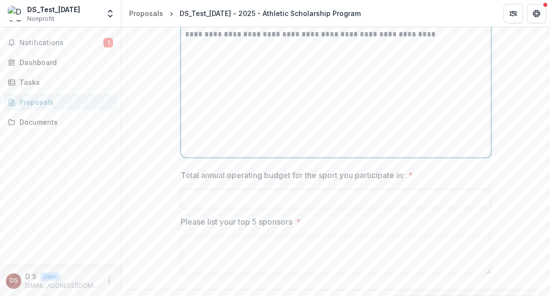
click at [246, 29] on p "**********" at bounding box center [336, 18] width 303 height 21
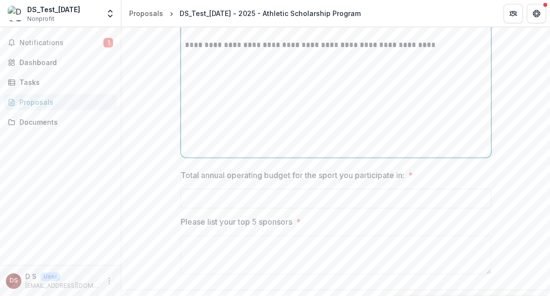
click at [200, 51] on p "**********" at bounding box center [336, 45] width 303 height 11
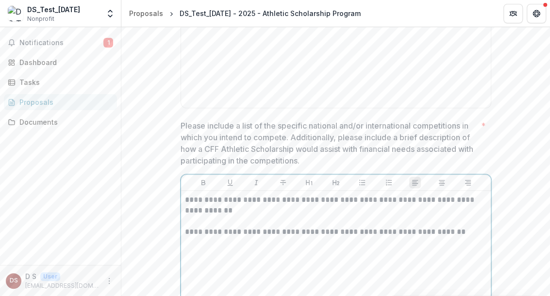
scroll to position [278, 0]
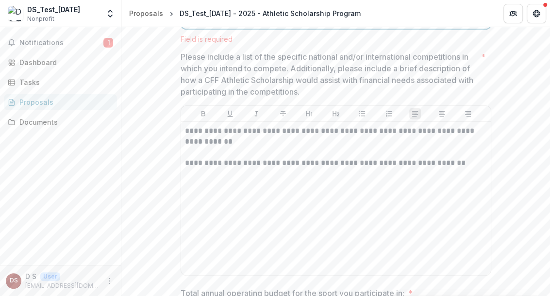
scroll to position [440, 0]
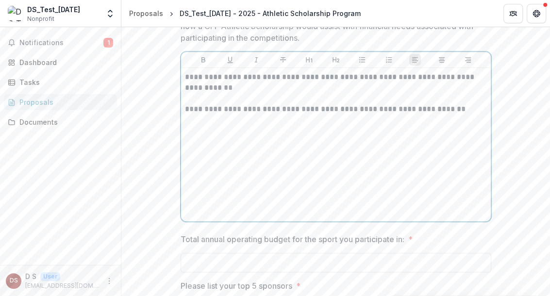
click at [222, 218] on div "**********" at bounding box center [336, 145] width 302 height 146
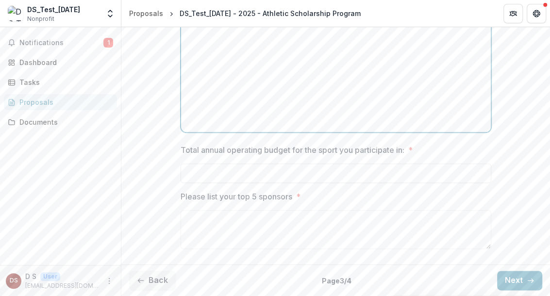
scroll to position [592, 0]
click at [188, 183] on input "Total annual operating budget for the sport you participate in: *" at bounding box center [336, 173] width 311 height 19
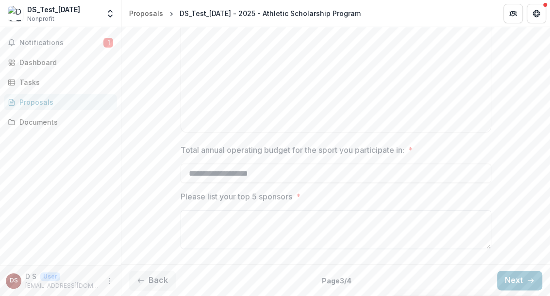
type input "**********"
click at [197, 227] on textarea "Please list your top 5 sponsors *" at bounding box center [336, 229] width 311 height 39
type textarea "**** **** ******* ******* *******"
click at [510, 278] on button "Next" at bounding box center [520, 280] width 45 height 19
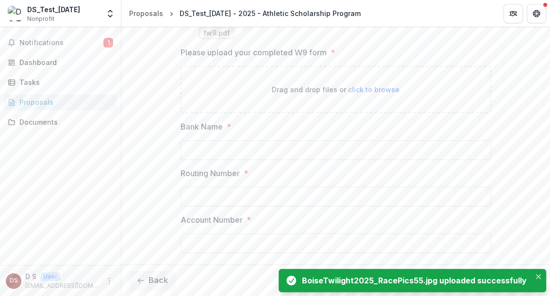
scroll to position [489, 0]
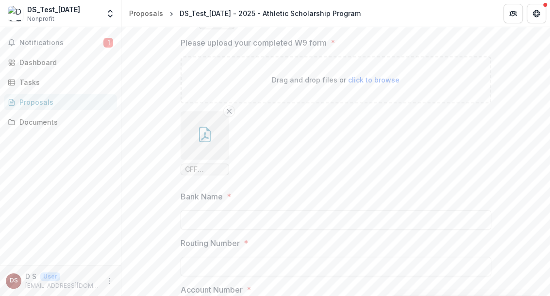
click at [216, 160] on button "button" at bounding box center [205, 135] width 49 height 49
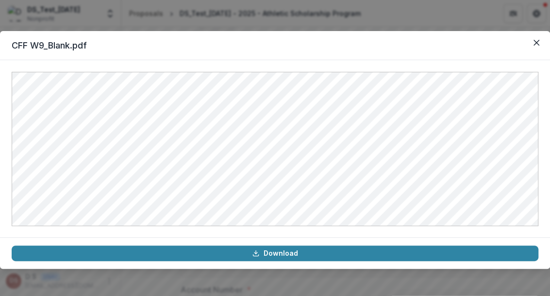
click at [535, 43] on icon "Close" at bounding box center [537, 43] width 6 height 6
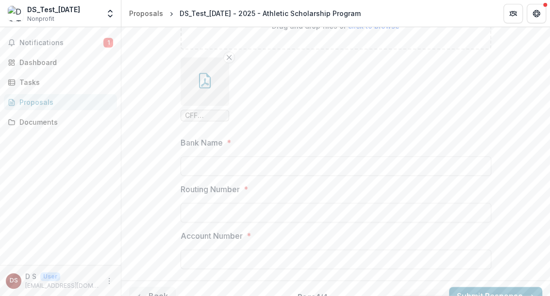
scroll to position [597, 0]
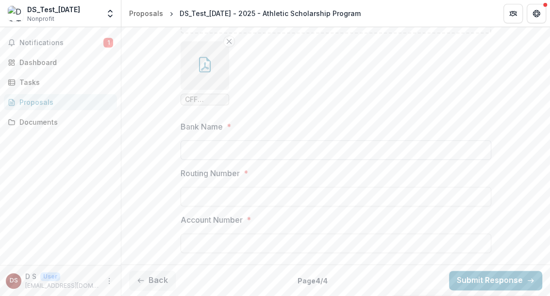
click at [196, 160] on input "Bank Name *" at bounding box center [336, 149] width 311 height 19
type input "**********"
click at [216, 206] on input "Routing Number *" at bounding box center [336, 196] width 311 height 19
type input "**********"
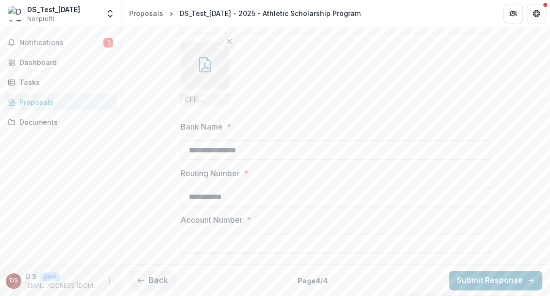
click at [194, 242] on input "Account Number *" at bounding box center [336, 243] width 311 height 19
type input "**********"
click at [164, 283] on button "Back" at bounding box center [152, 280] width 47 height 19
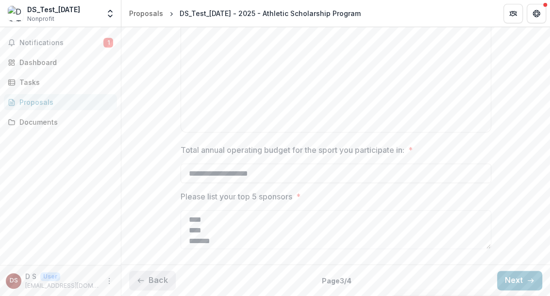
click at [164, 283] on button "Back" at bounding box center [152, 280] width 47 height 19
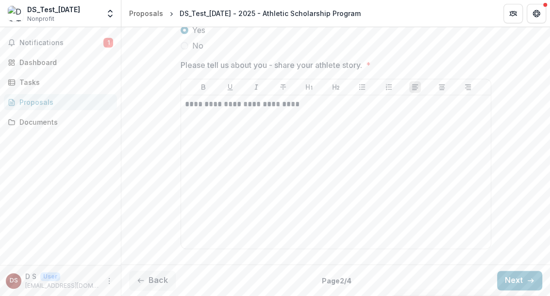
scroll to position [782, 0]
click at [521, 280] on button "Next" at bounding box center [520, 280] width 45 height 19
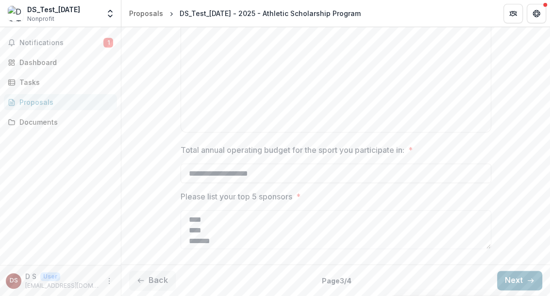
scroll to position [602, 0]
click at [521, 280] on button "Next" at bounding box center [520, 280] width 45 height 19
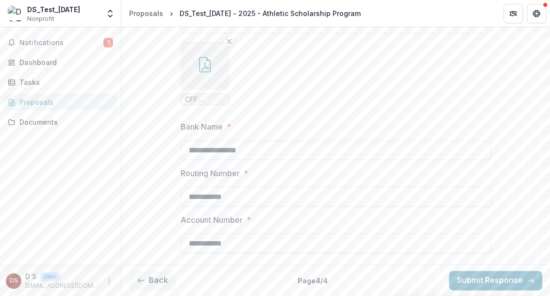
scroll to position [643, 0]
click at [489, 282] on button "Submit Response" at bounding box center [495, 280] width 93 height 19
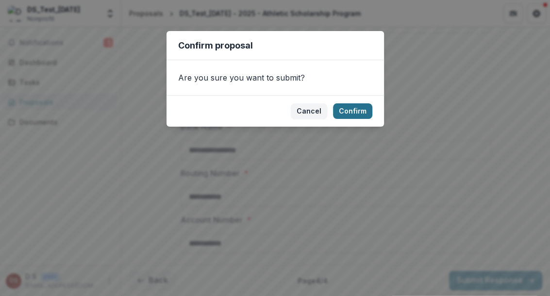
click at [356, 110] on button "Confirm" at bounding box center [352, 111] width 39 height 16
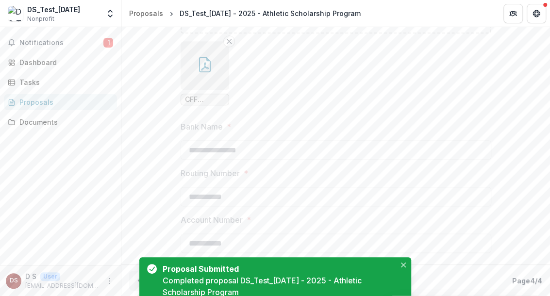
scroll to position [674, 0]
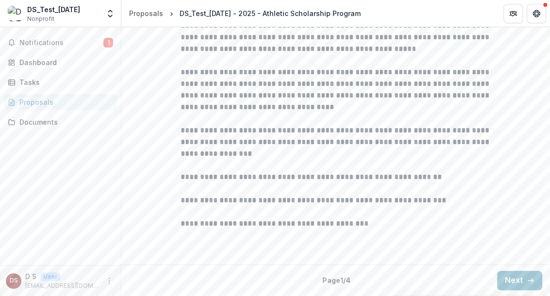
scroll to position [348, 0]
click at [512, 279] on button "Next" at bounding box center [520, 280] width 45 height 19
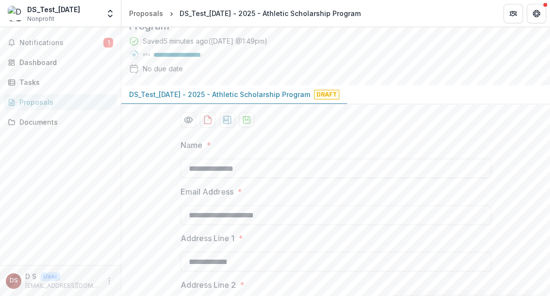
scroll to position [24, 0]
